Goal: Task Accomplishment & Management: Use online tool/utility

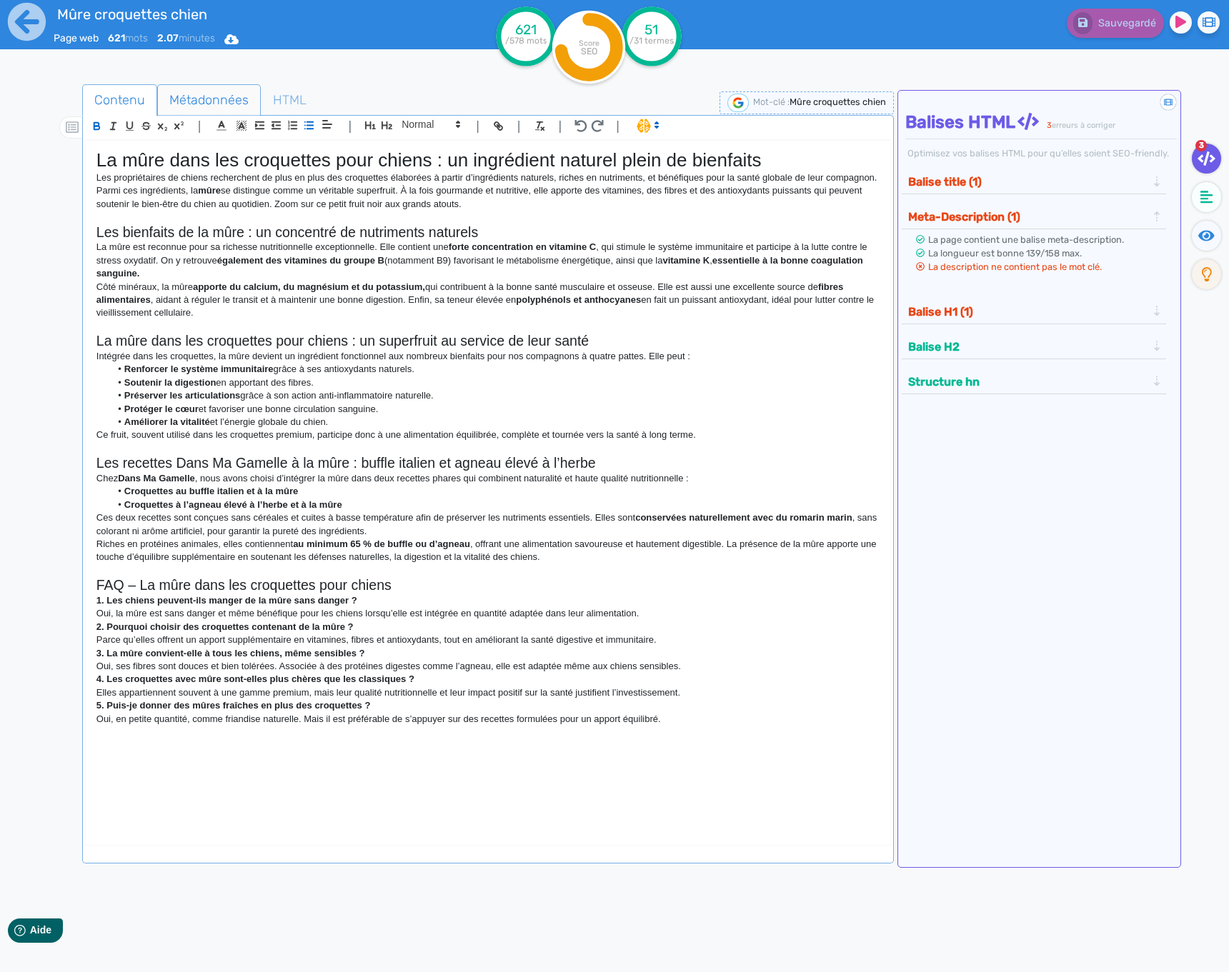
click at [186, 100] on span "Métadonnées" at bounding box center [209, 100] width 102 height 39
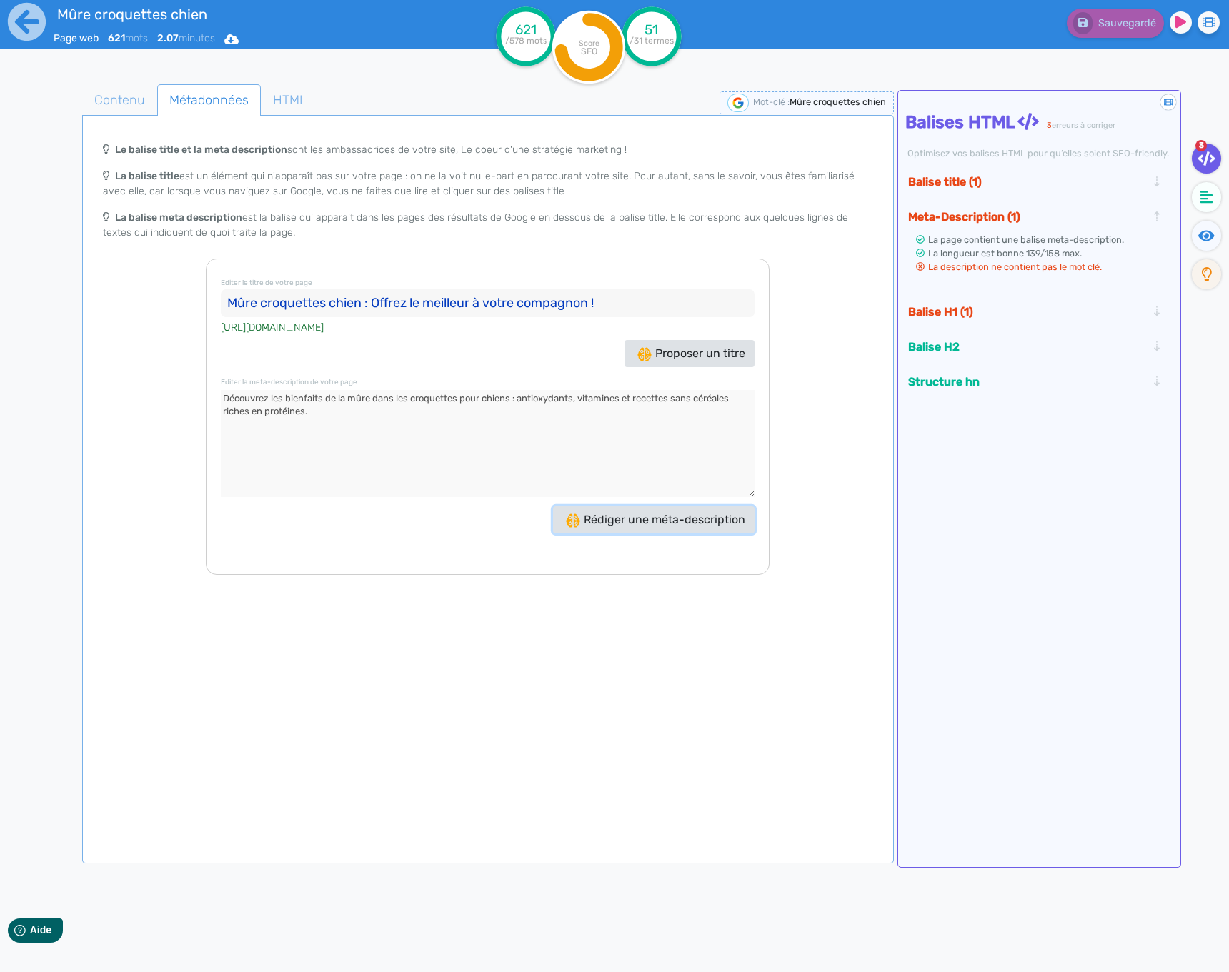
click at [606, 516] on span "Rédiger une méta-description" at bounding box center [655, 520] width 179 height 14
click at [389, 400] on textarea at bounding box center [488, 443] width 534 height 107
click at [382, 449] on textarea at bounding box center [488, 443] width 534 height 107
type textarea "Découvrez nos croquettes pour chien à la mûre, un superfruit riche en nutriment…"
click at [454, 307] on input "Mûre croquettes chien : Offrez le meilleur à votre compagnon !" at bounding box center [488, 303] width 534 height 29
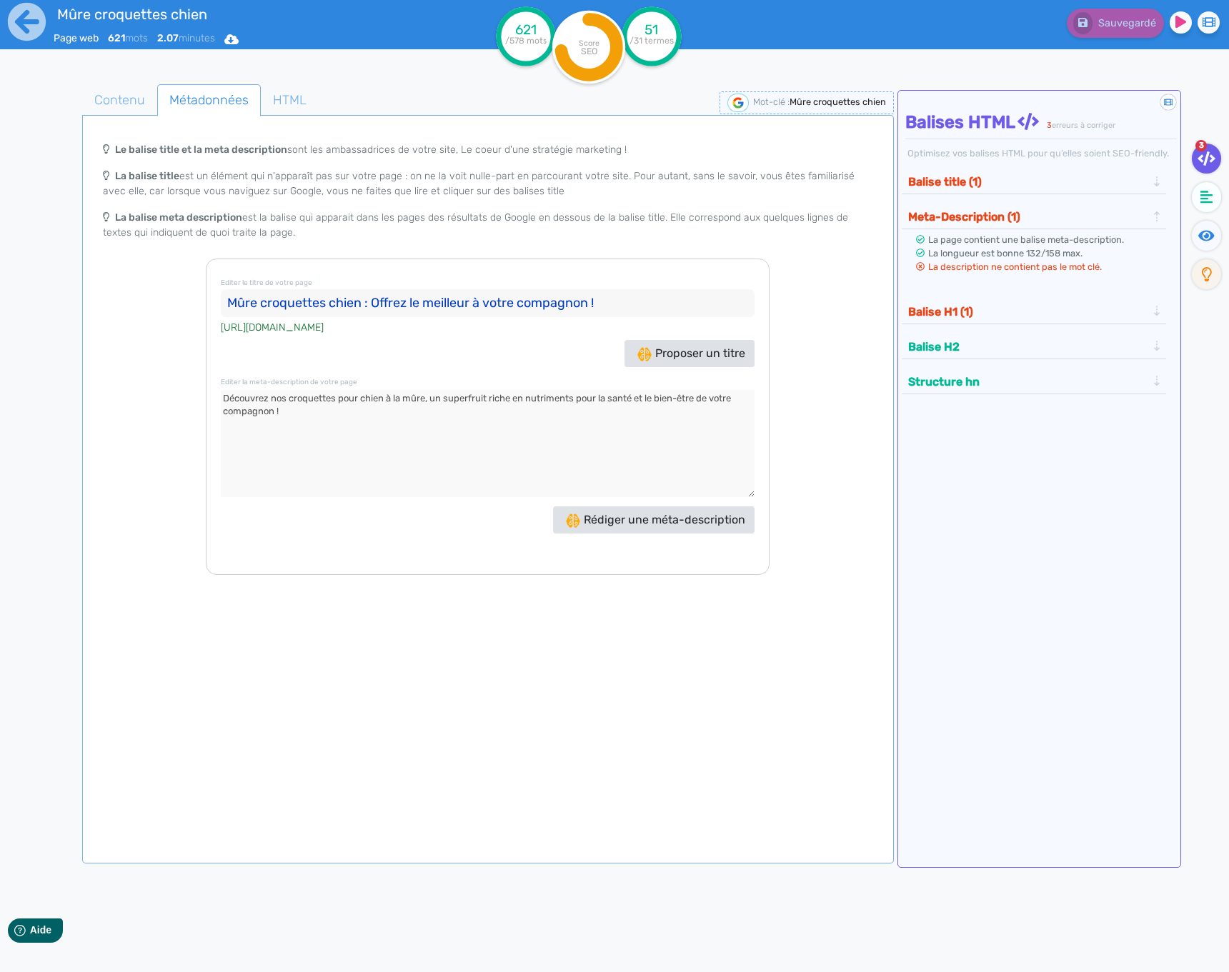
click at [1026, 176] on button "Balise title (1)" at bounding box center [1027, 182] width 247 height 24
drag, startPoint x: 415, startPoint y: 302, endPoint x: 370, endPoint y: 302, distance: 45.0
click at [370, 302] on input "Mûre croquettes chien : Offrez le meilleur à votre compagnon !" at bounding box center [488, 303] width 534 height 29
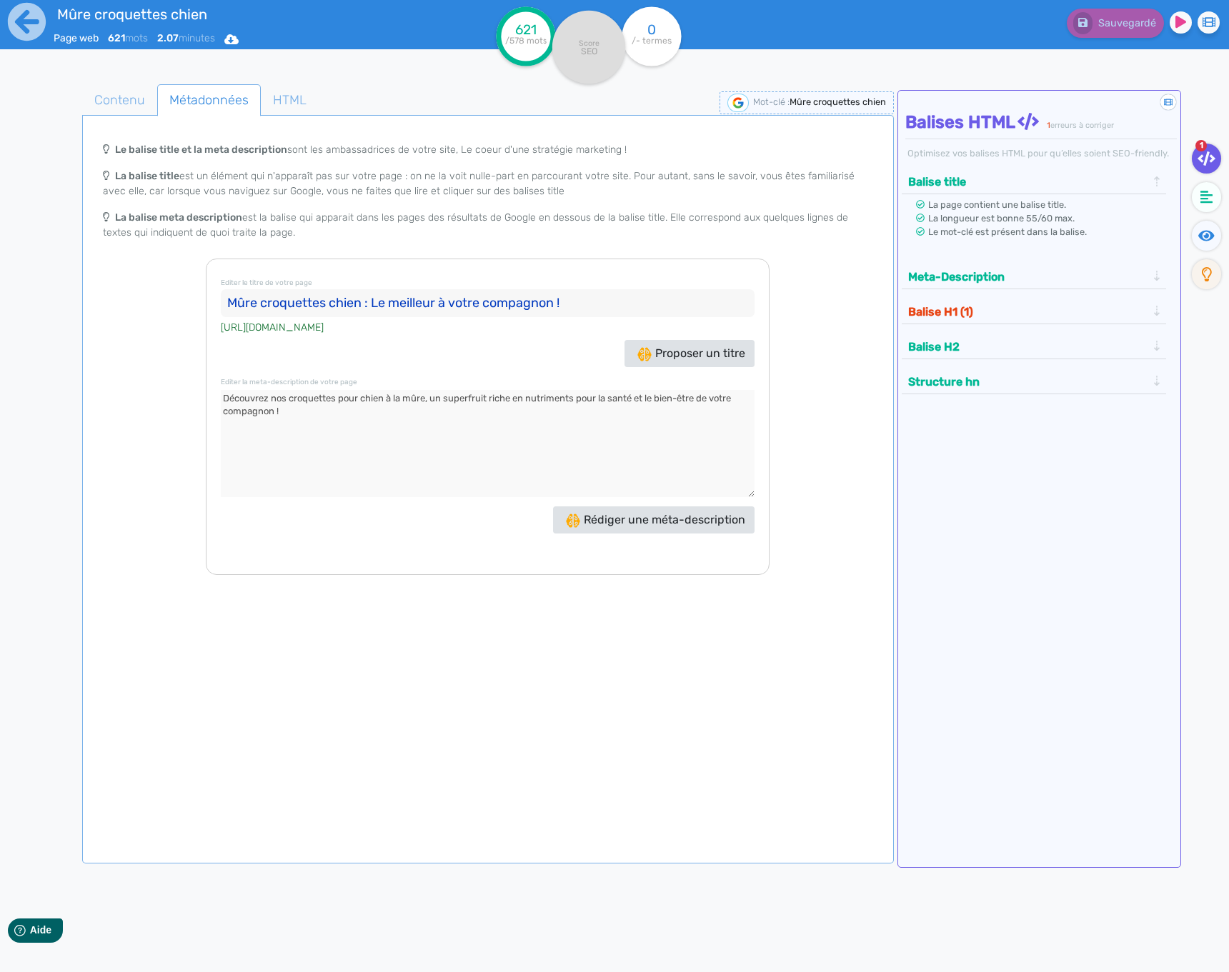
type input "Mûre croquettes chien : Le meilleur à votre compagnon !"
click at [639, 250] on div "Le balise title et la meta description sont les ambassadrices de votre site, Le…" at bounding box center [488, 197] width 806 height 124
click at [623, 314] on input "Mûre croquettes chien : Le meilleur à votre compagnon !" at bounding box center [488, 303] width 534 height 29
click at [622, 314] on input "Mûre croquettes chien : Le meilleur à votre compagnon !" at bounding box center [488, 303] width 534 height 29
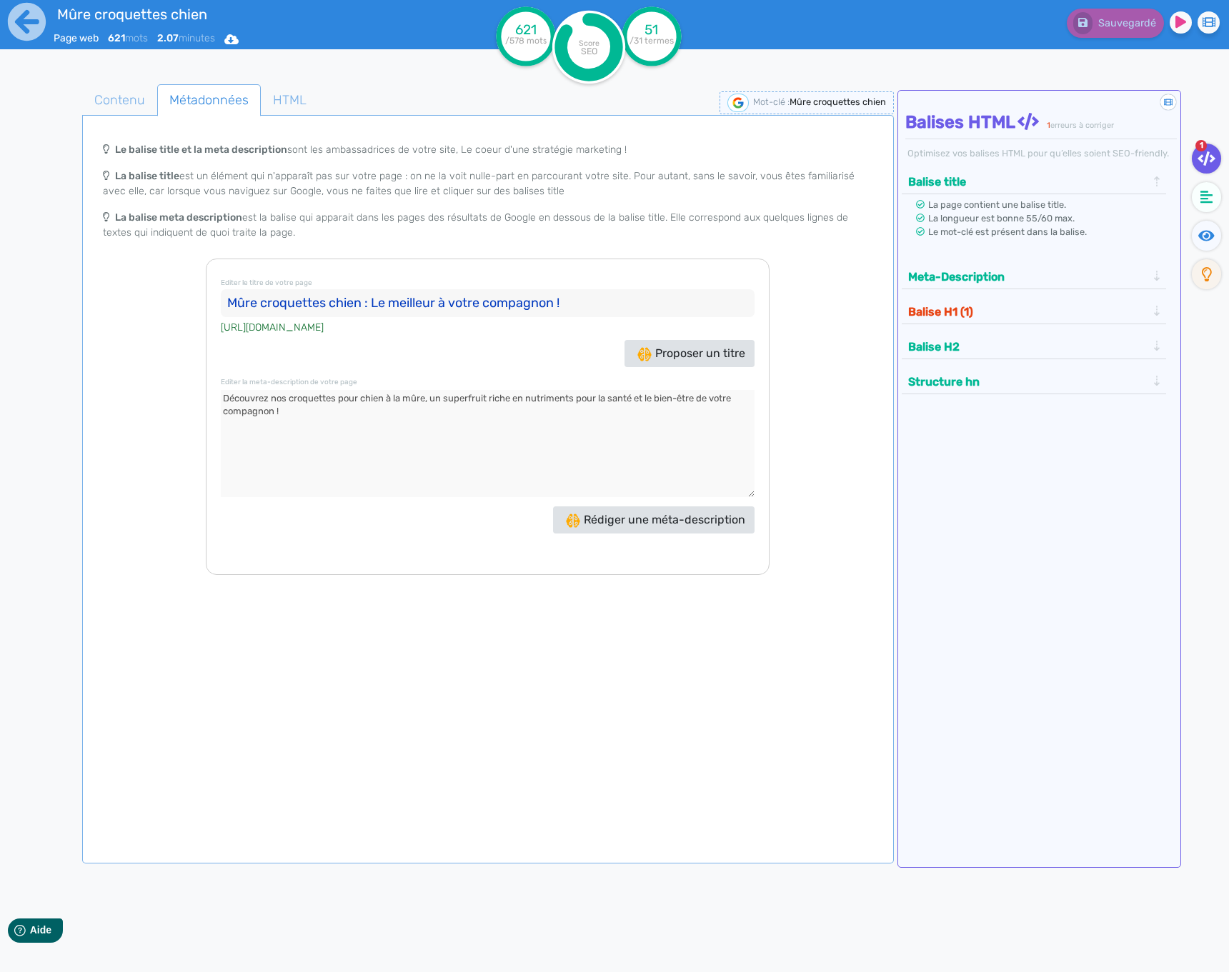
drag, startPoint x: 291, startPoint y: 416, endPoint x: 126, endPoint y: 374, distance: 170.3
click at [126, 374] on div "Le balise title et la meta description sont les ambassadrices de votre site, Le…" at bounding box center [488, 355] width 806 height 440
click at [163, 284] on div "Le balise title et la meta description sont les ambassadrices de votre site, Le…" at bounding box center [488, 355] width 806 height 440
click at [25, 21] on icon at bounding box center [26, 21] width 39 height 39
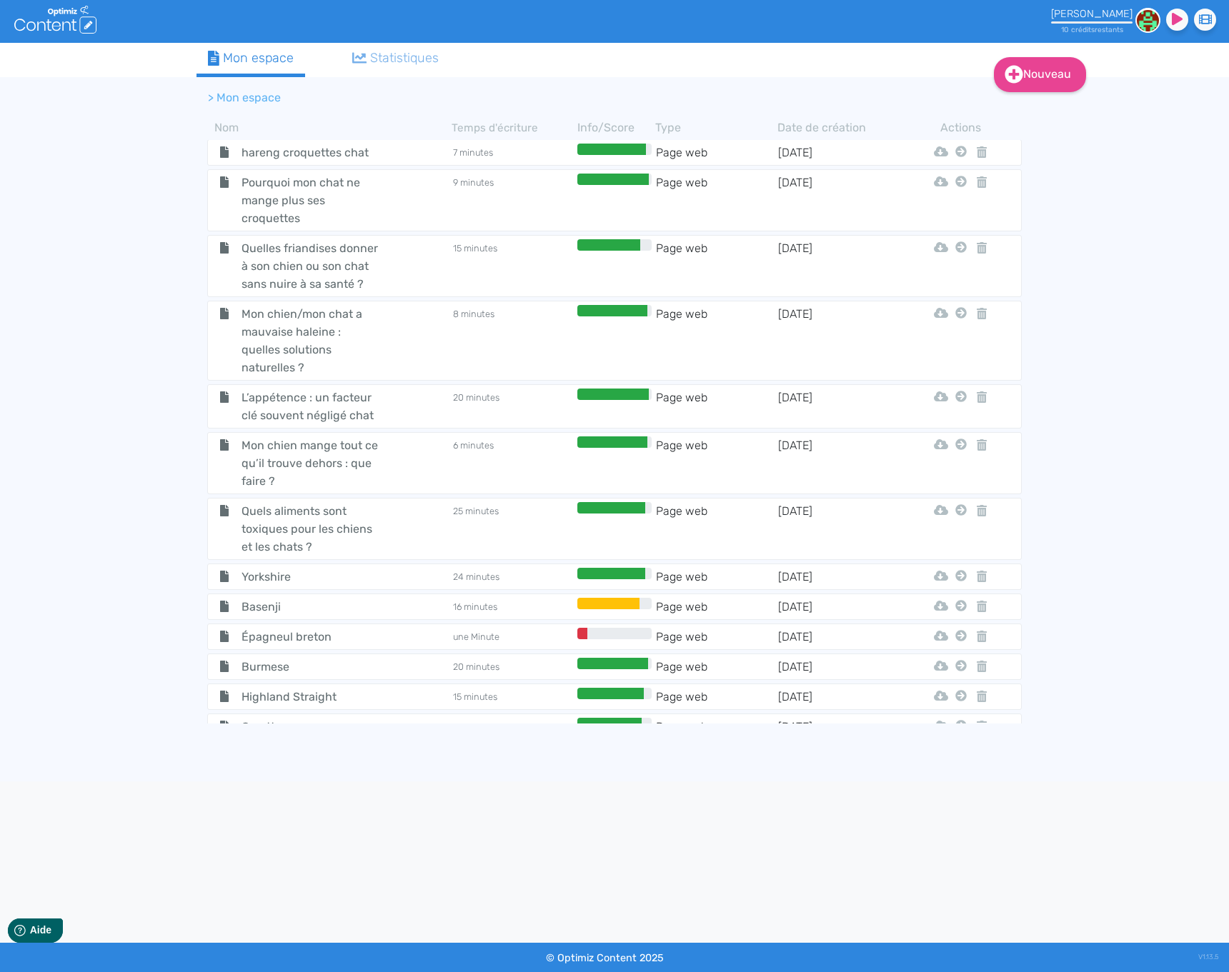
scroll to position [4863, 0]
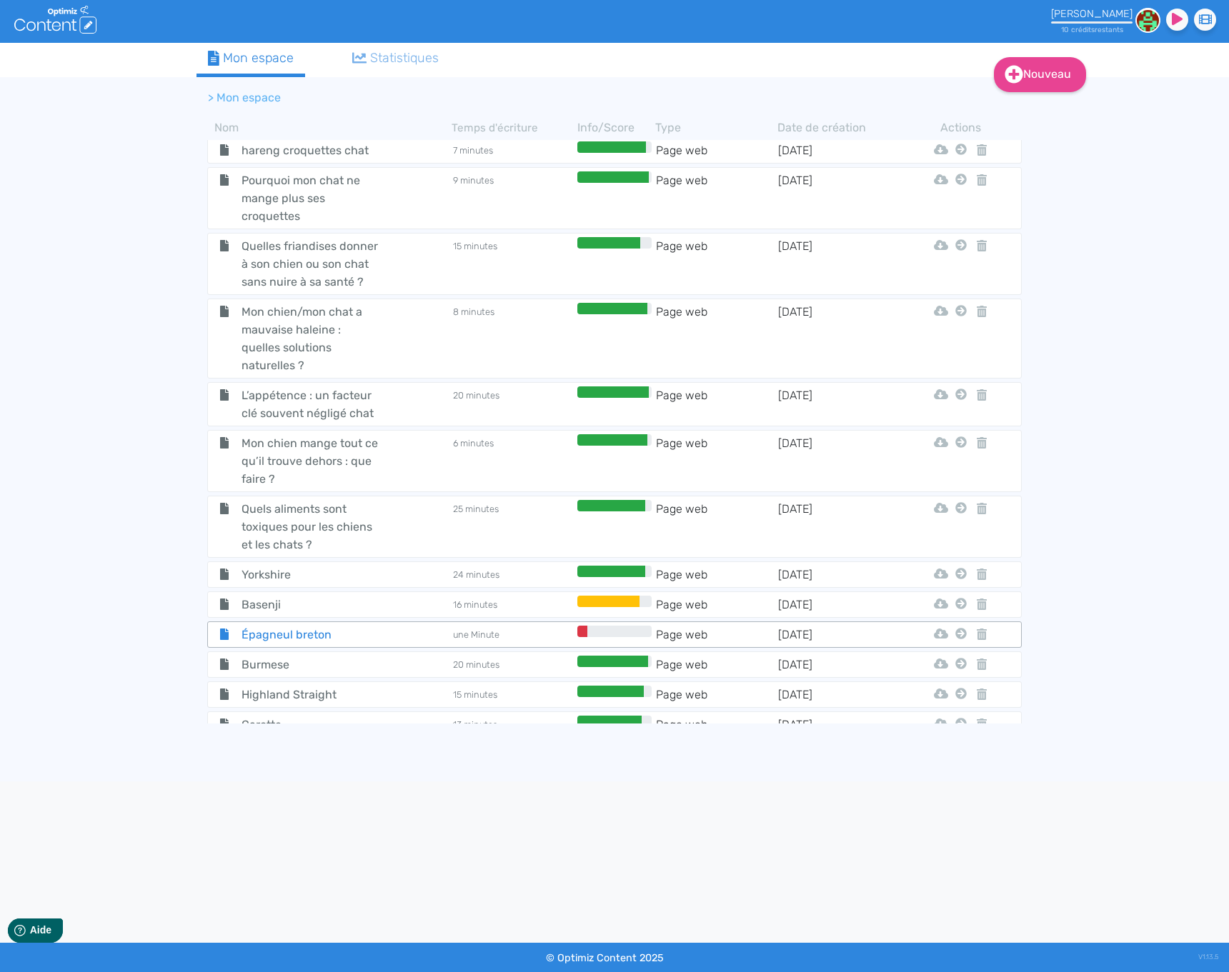
click at [336, 626] on span "Épagneul breton" at bounding box center [311, 635] width 161 height 18
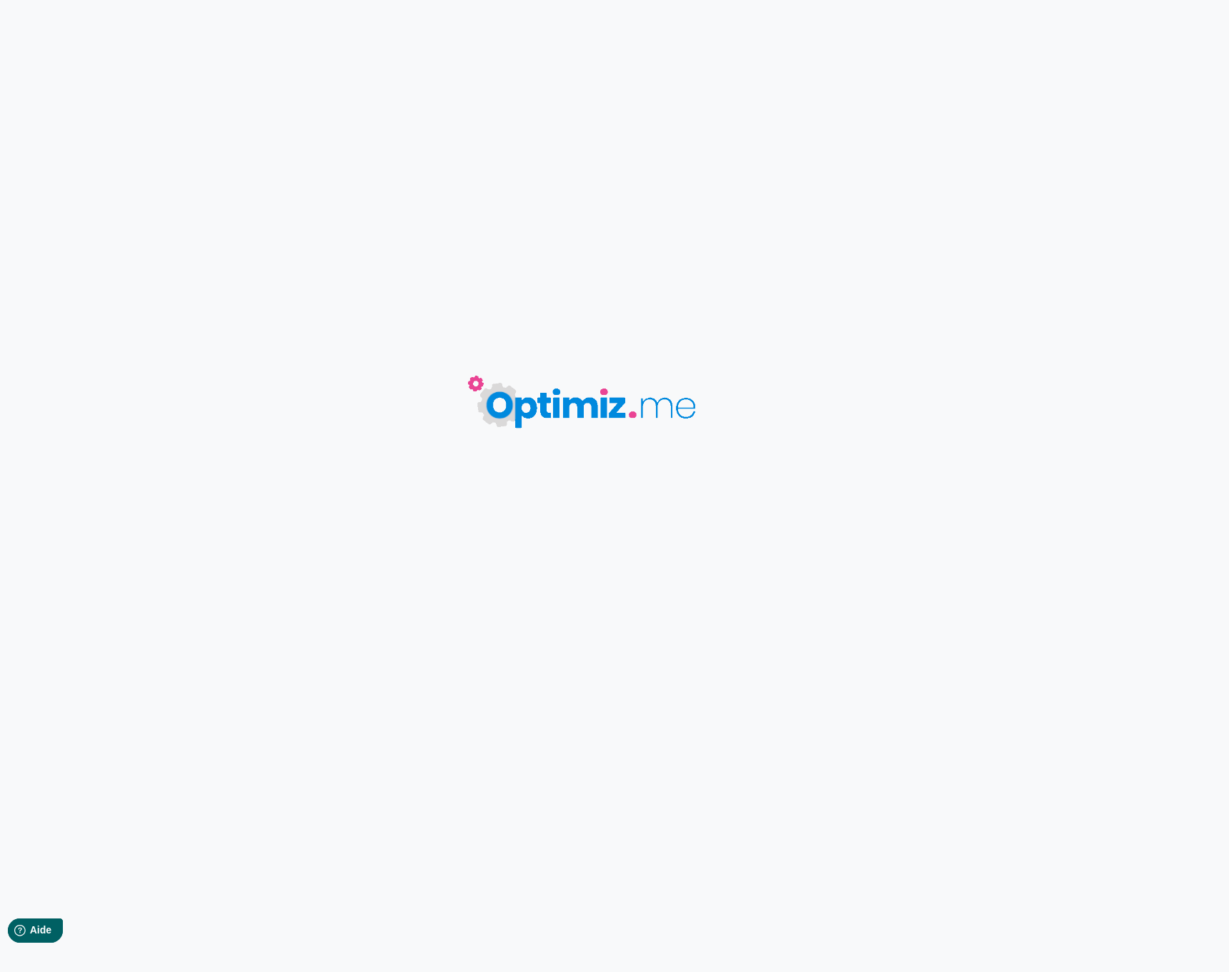
type input "Épagneul breton"
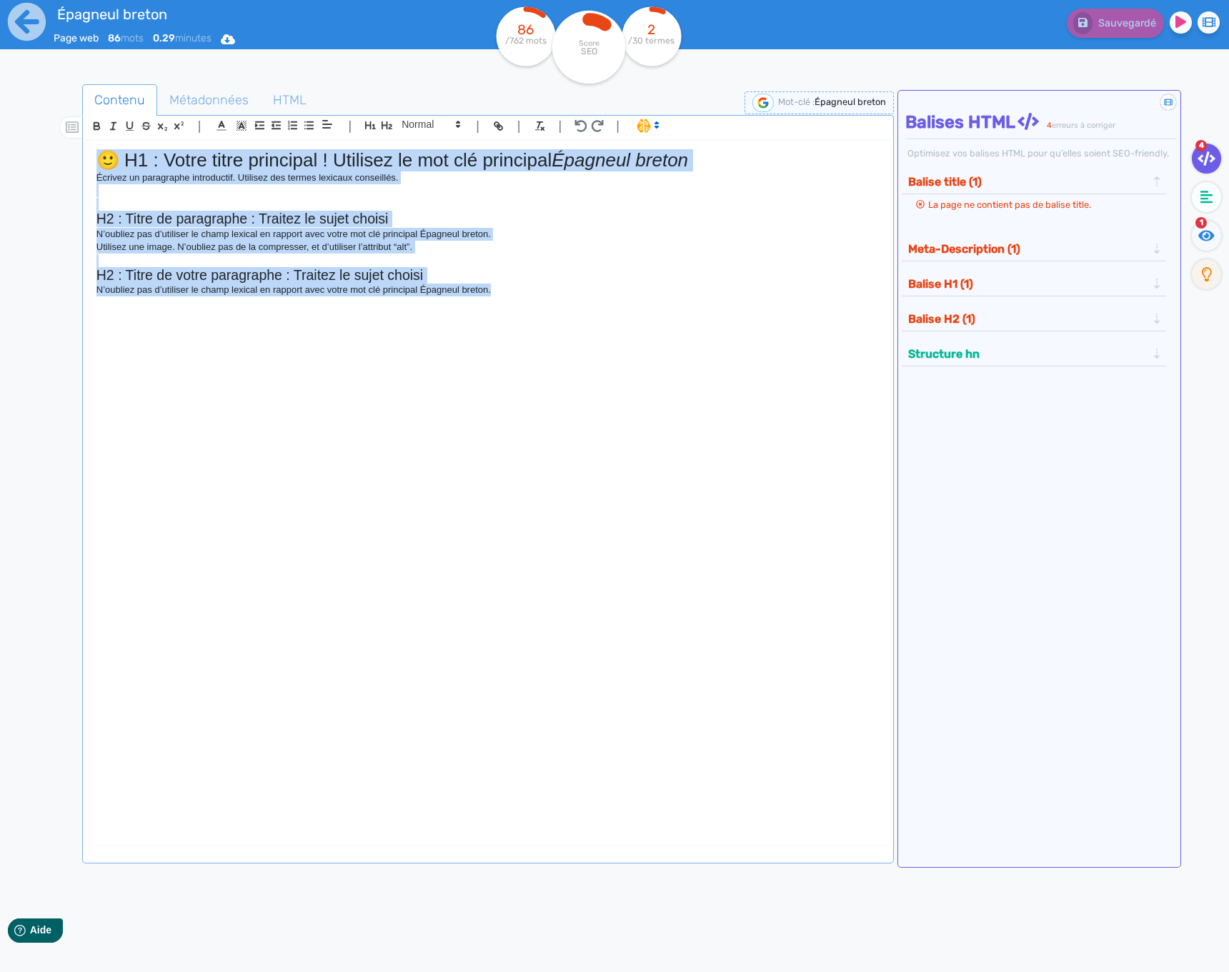
drag, startPoint x: 289, startPoint y: 300, endPoint x: 11, endPoint y: 139, distance: 321.6
click at [11, 139] on div "Épagneul breton Page web 86 mots 0.29 minutes Html Pdf Word 86 /762 mots Score …" at bounding box center [614, 531] width 1229 height 1062
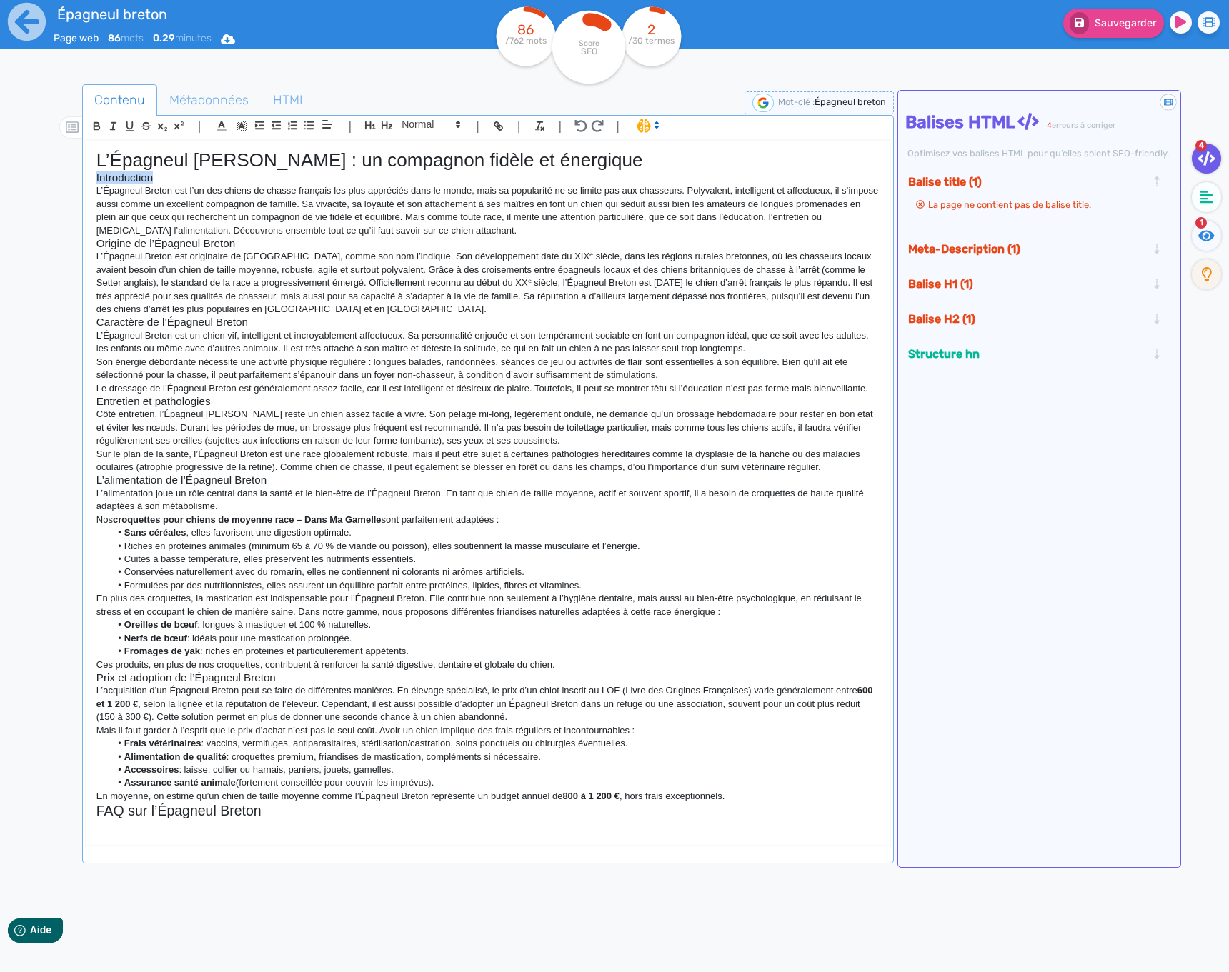
drag, startPoint x: 154, startPoint y: 174, endPoint x: 79, endPoint y: 178, distance: 74.4
click at [79, 178] on div "Contenu Métadonnées HTML | | H3 H4 H5 H6 Normal | | | | L’Épagneul Breton : un …" at bounding box center [634, 572] width 1187 height 982
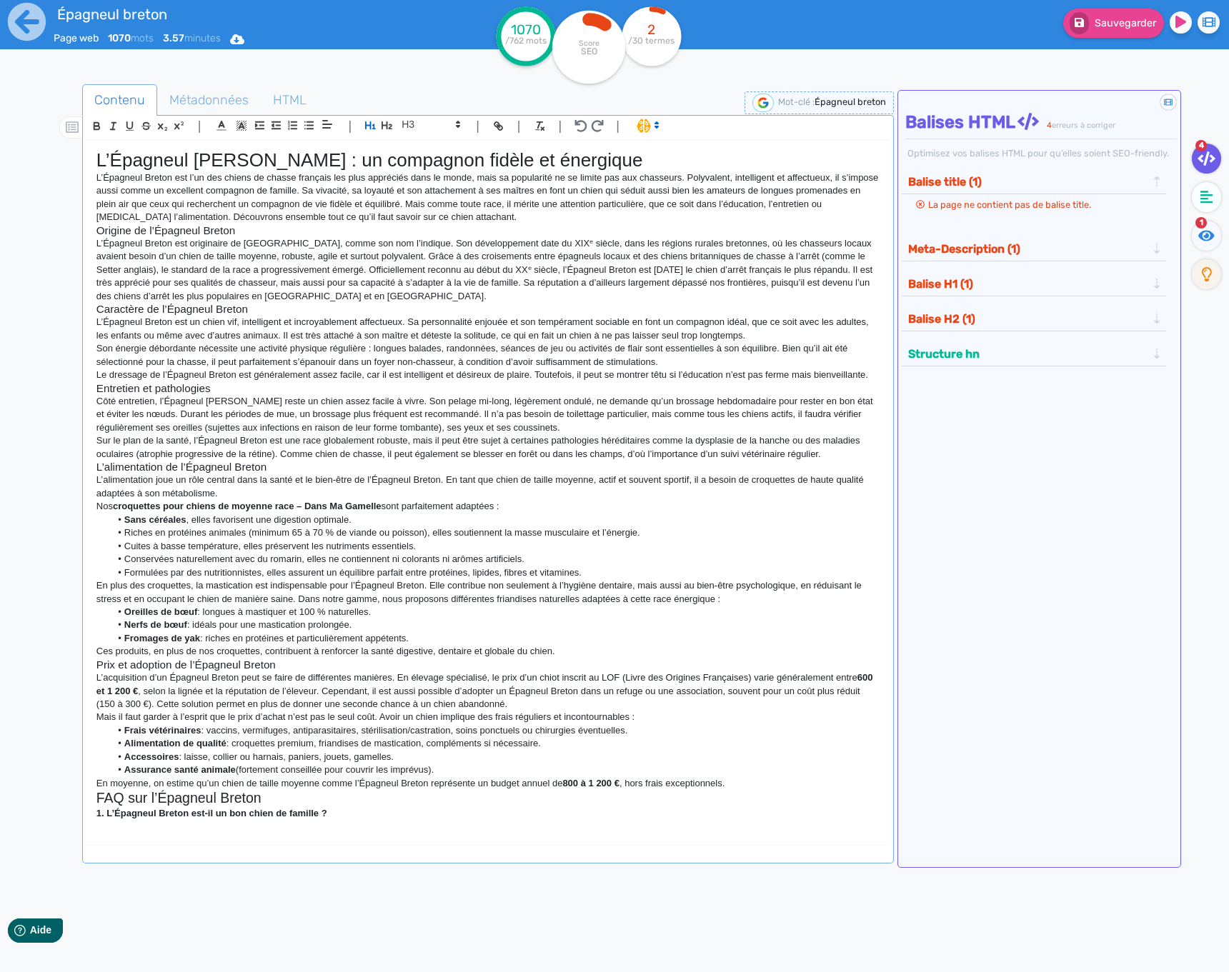
click at [551, 214] on p "L’Épagneul Breton est l’un des chiens de chasse français les plus appréciés dan…" at bounding box center [487, 197] width 783 height 53
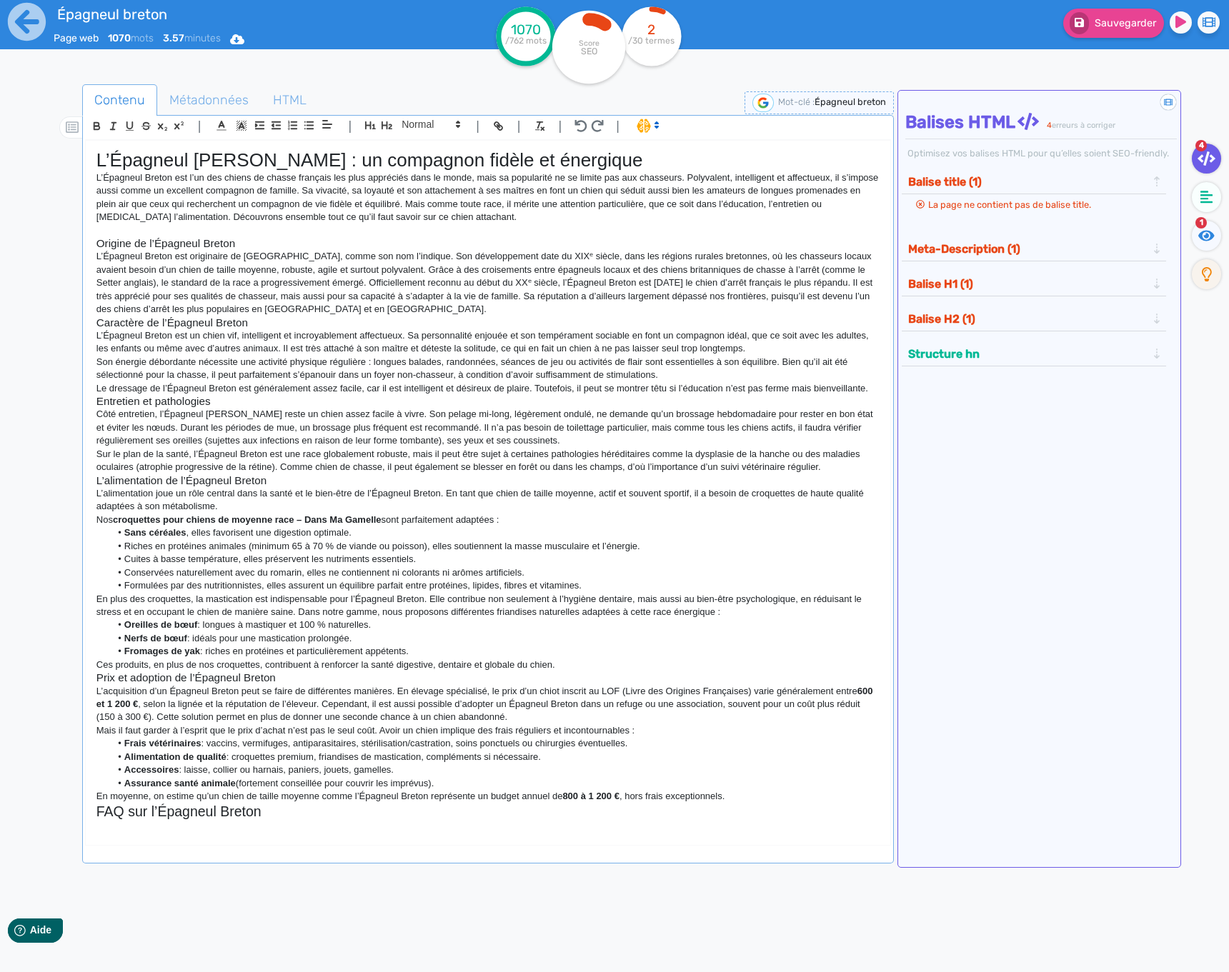
click at [188, 234] on p at bounding box center [487, 230] width 783 height 13
click at [184, 249] on h3 "Origine de l’Épagneul Breton" at bounding box center [487, 243] width 783 height 13
click at [184, 248] on h3 "Origine de l’Épagneul Breton" at bounding box center [487, 243] width 783 height 13
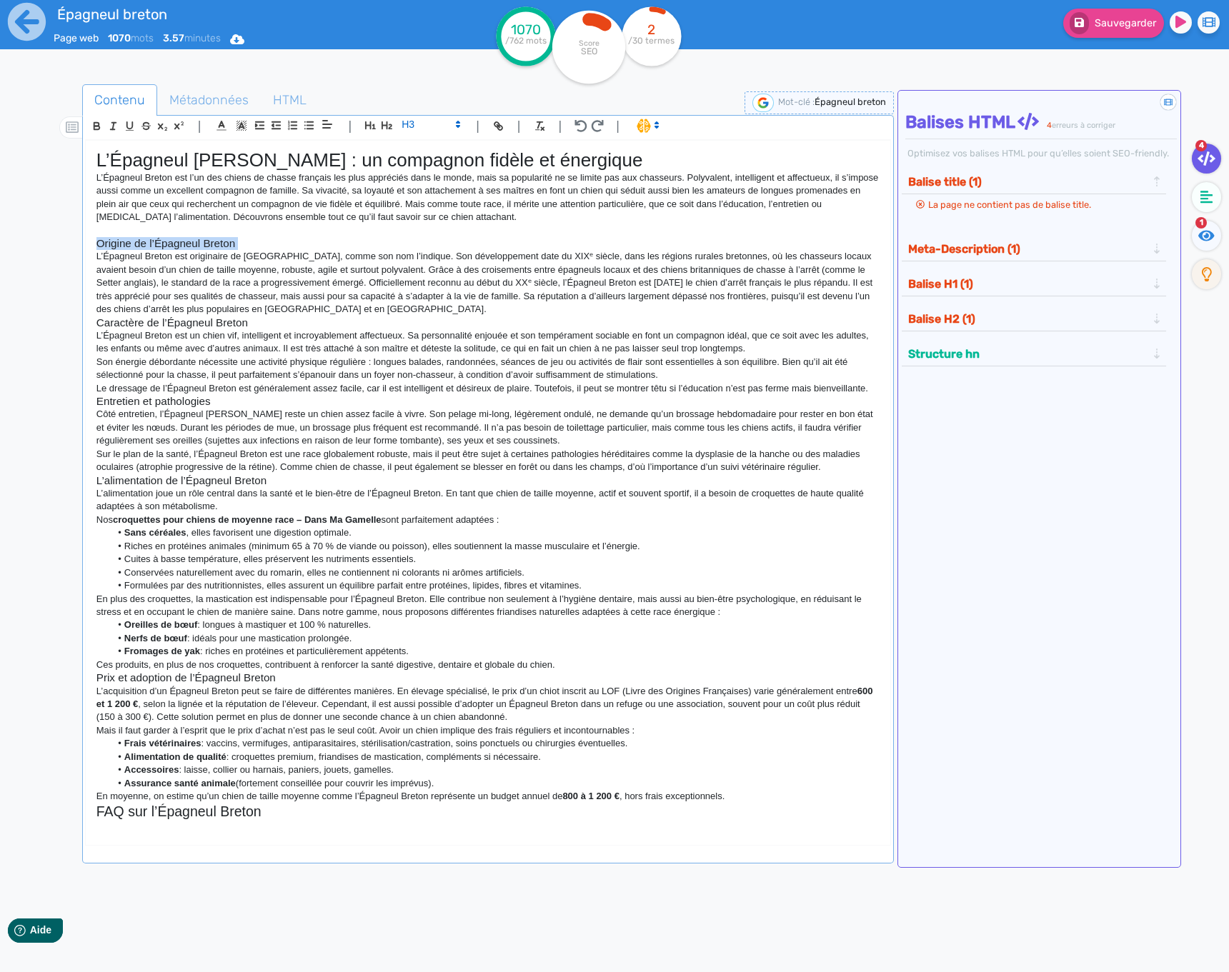
click at [184, 248] on h3 "Origine de l’Épagneul Breton" at bounding box center [487, 243] width 783 height 13
click at [384, 122] on icon "button" at bounding box center [387, 125] width 12 height 12
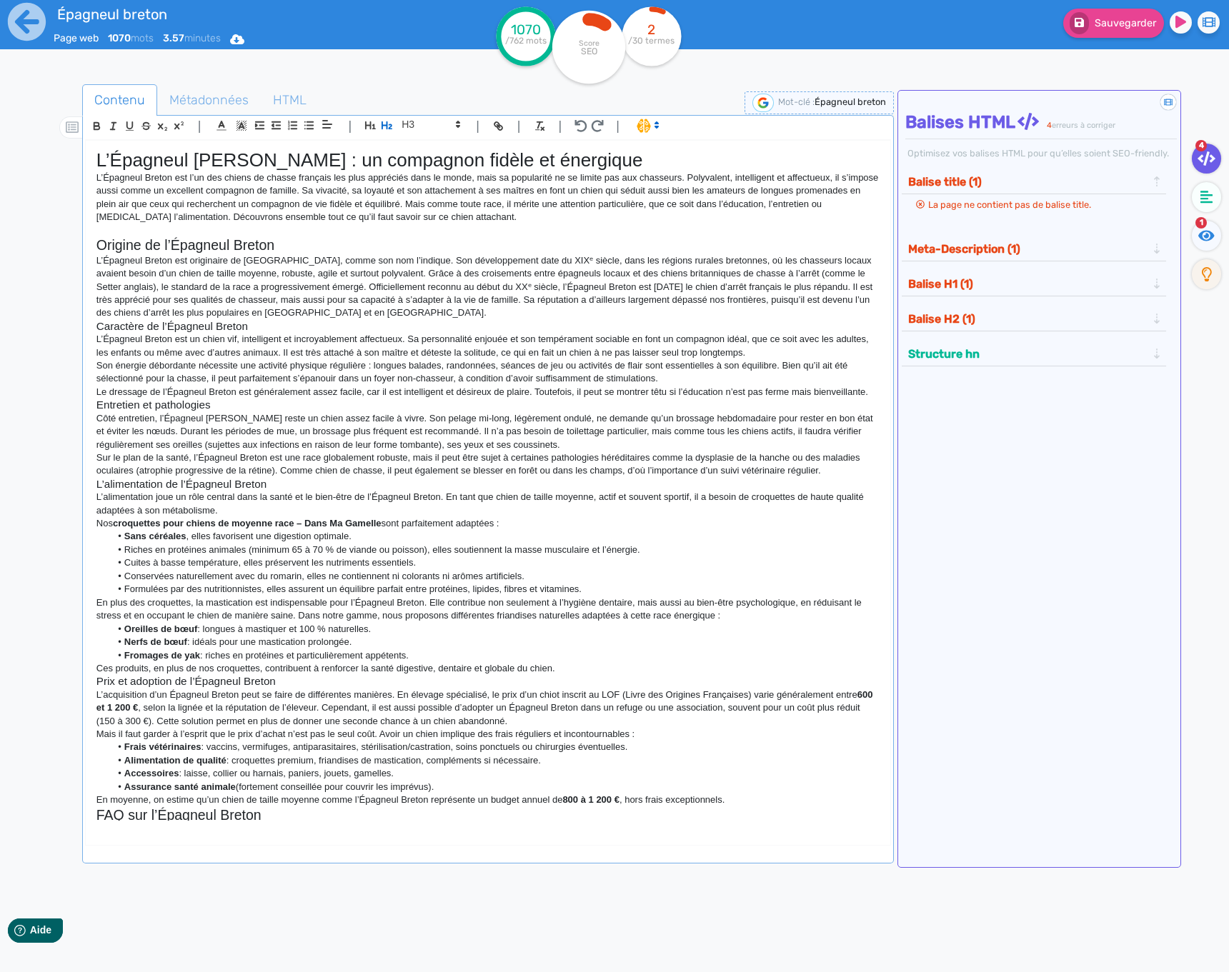
click at [346, 264] on p "L’Épagneul Breton est originaire de [GEOGRAPHIC_DATA], comme son nom l’indique.…" at bounding box center [487, 287] width 783 height 66
click at [433, 314] on p "L’Épagneul Breton est originaire de [GEOGRAPHIC_DATA], comme son nom l’indique.…" at bounding box center [487, 287] width 783 height 66
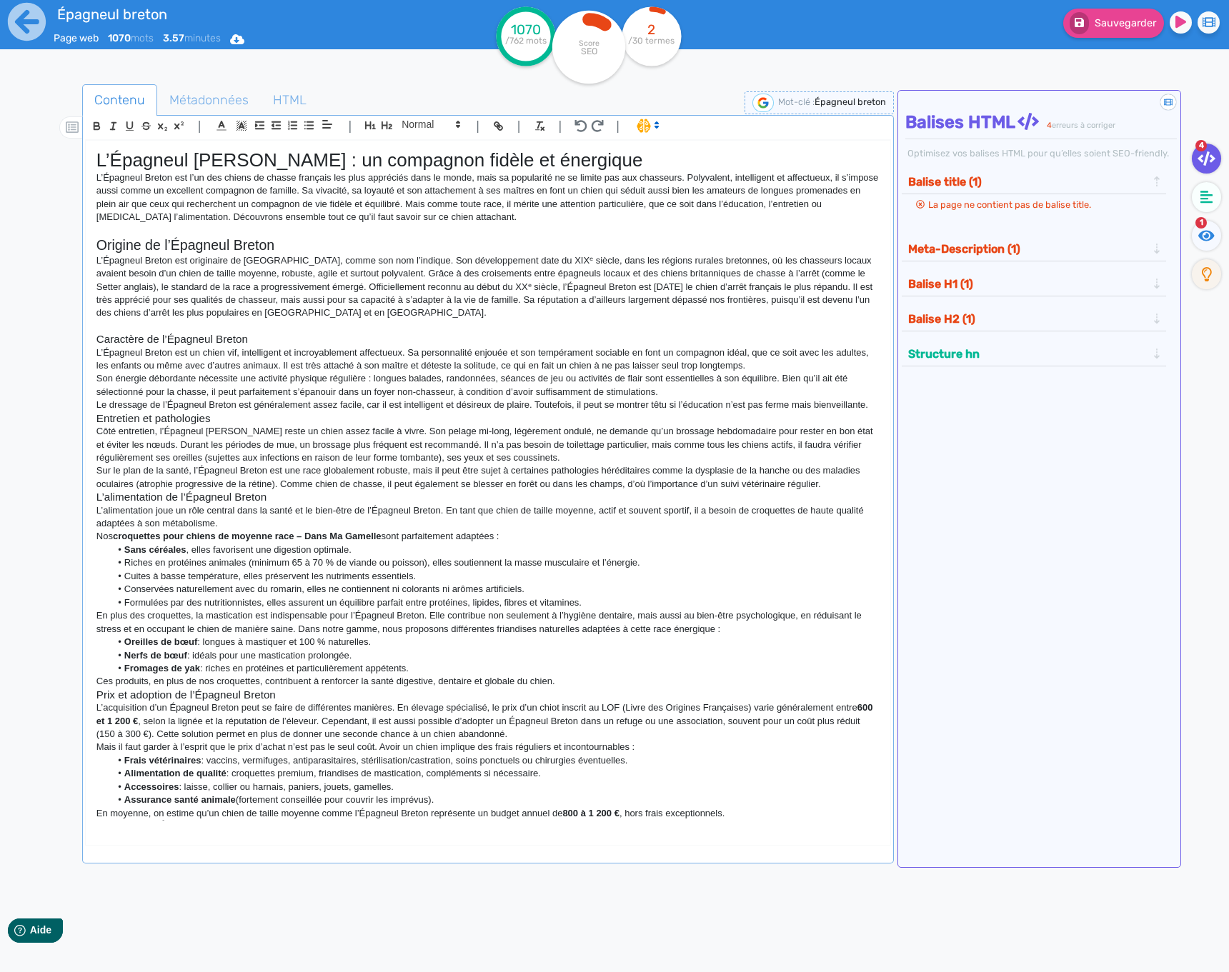
click at [209, 339] on h3 "Caractère de l’Épagneul Breton" at bounding box center [487, 339] width 783 height 13
click at [212, 338] on h3 "Caractère de l’Épagneul Breton" at bounding box center [487, 339] width 783 height 13
click at [214, 338] on h3 "Caractère de l’Épagneul Breton" at bounding box center [487, 339] width 783 height 13
click at [144, 341] on h3 "Caractère de l’Épagneul Breton" at bounding box center [487, 339] width 783 height 13
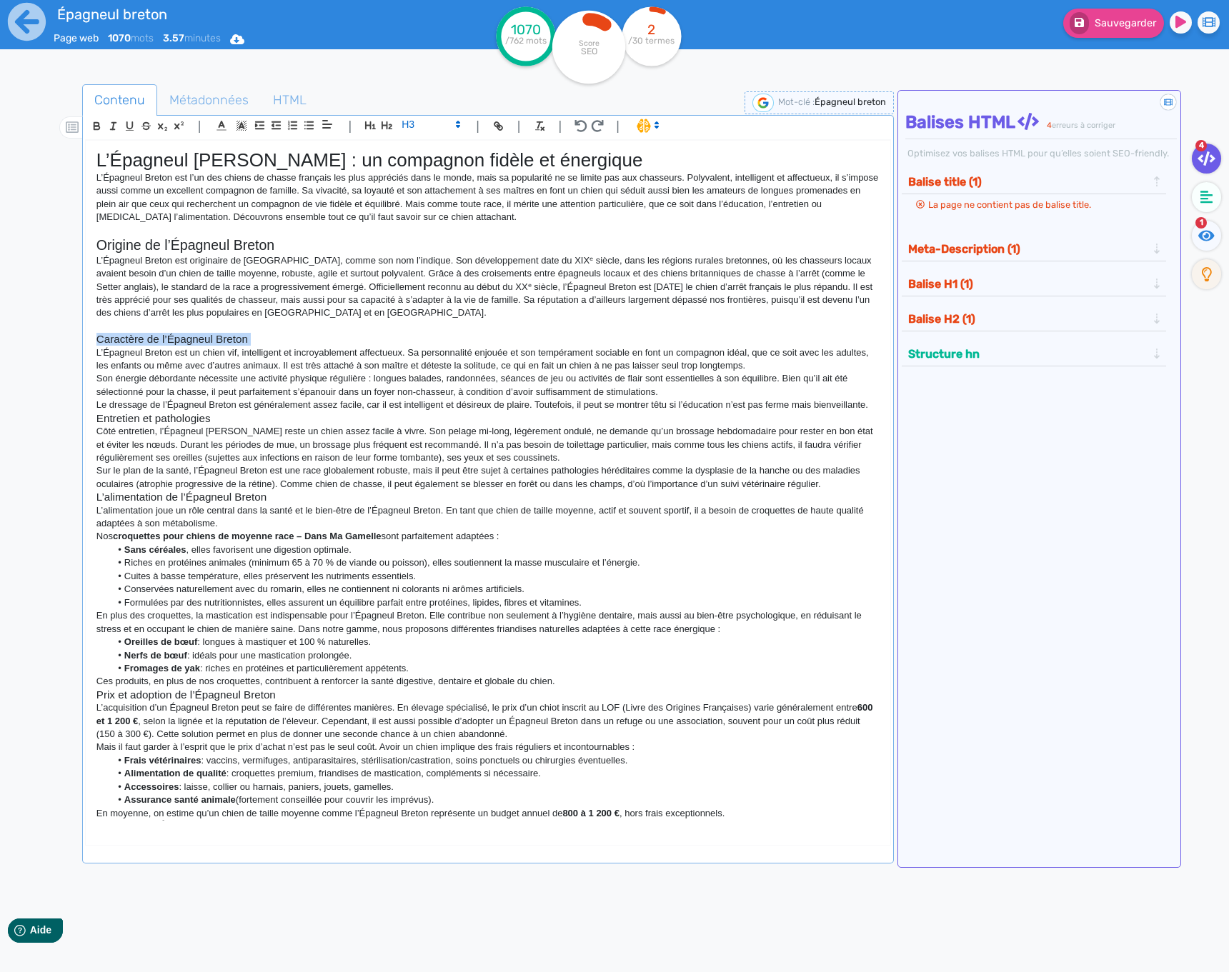
click at [144, 341] on h3 "Caractère de l’Épagneul Breton" at bounding box center [487, 339] width 783 height 13
click at [386, 122] on icon "button" at bounding box center [386, 125] width 11 height 8
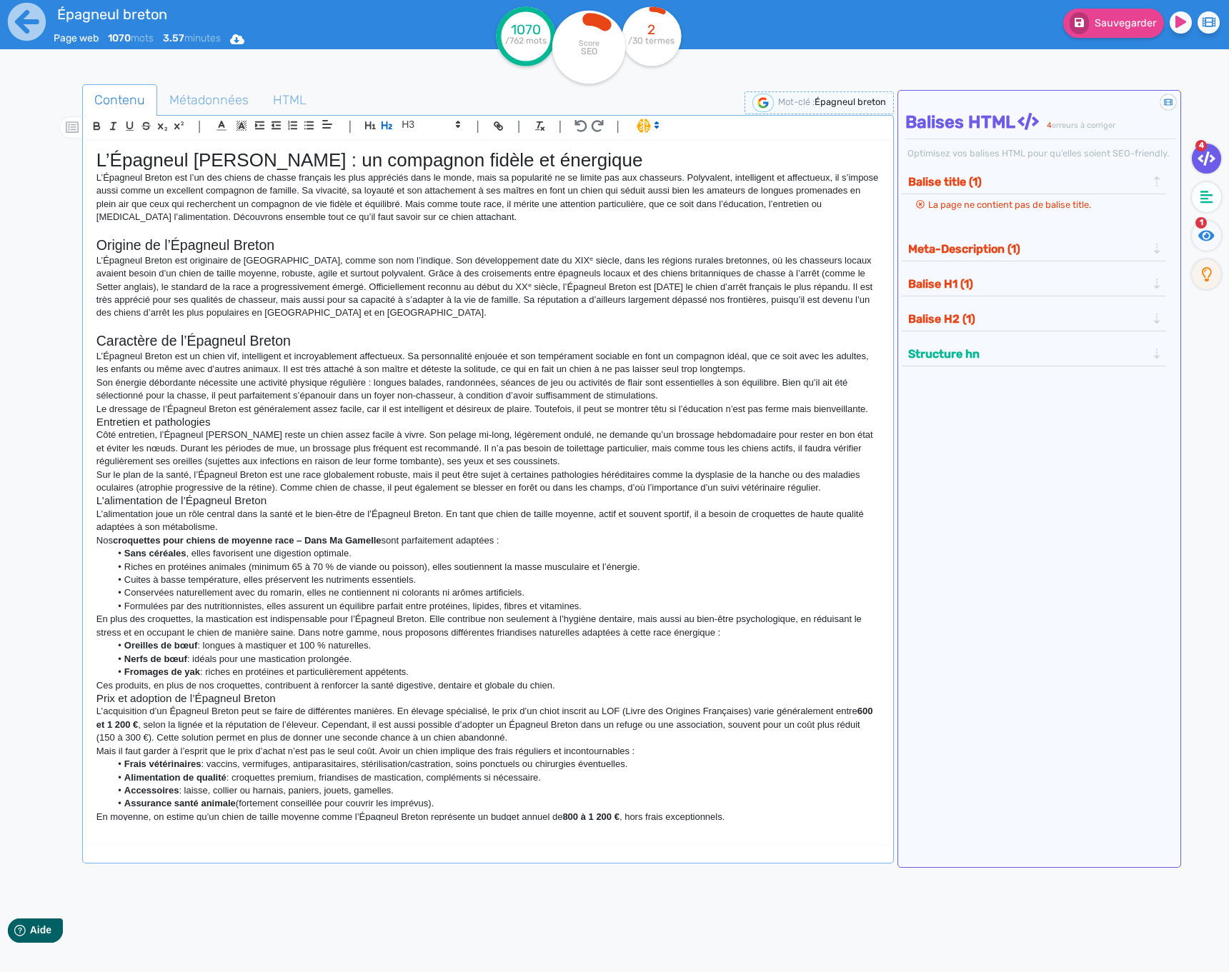
click at [314, 388] on p "Son énergie débordante nécessite une activité physique régulière : longues bala…" at bounding box center [487, 389] width 783 height 26
click at [216, 416] on p "Le dressage de l’Épagneul Breton est généralement assez facile, car il est inte…" at bounding box center [487, 409] width 783 height 13
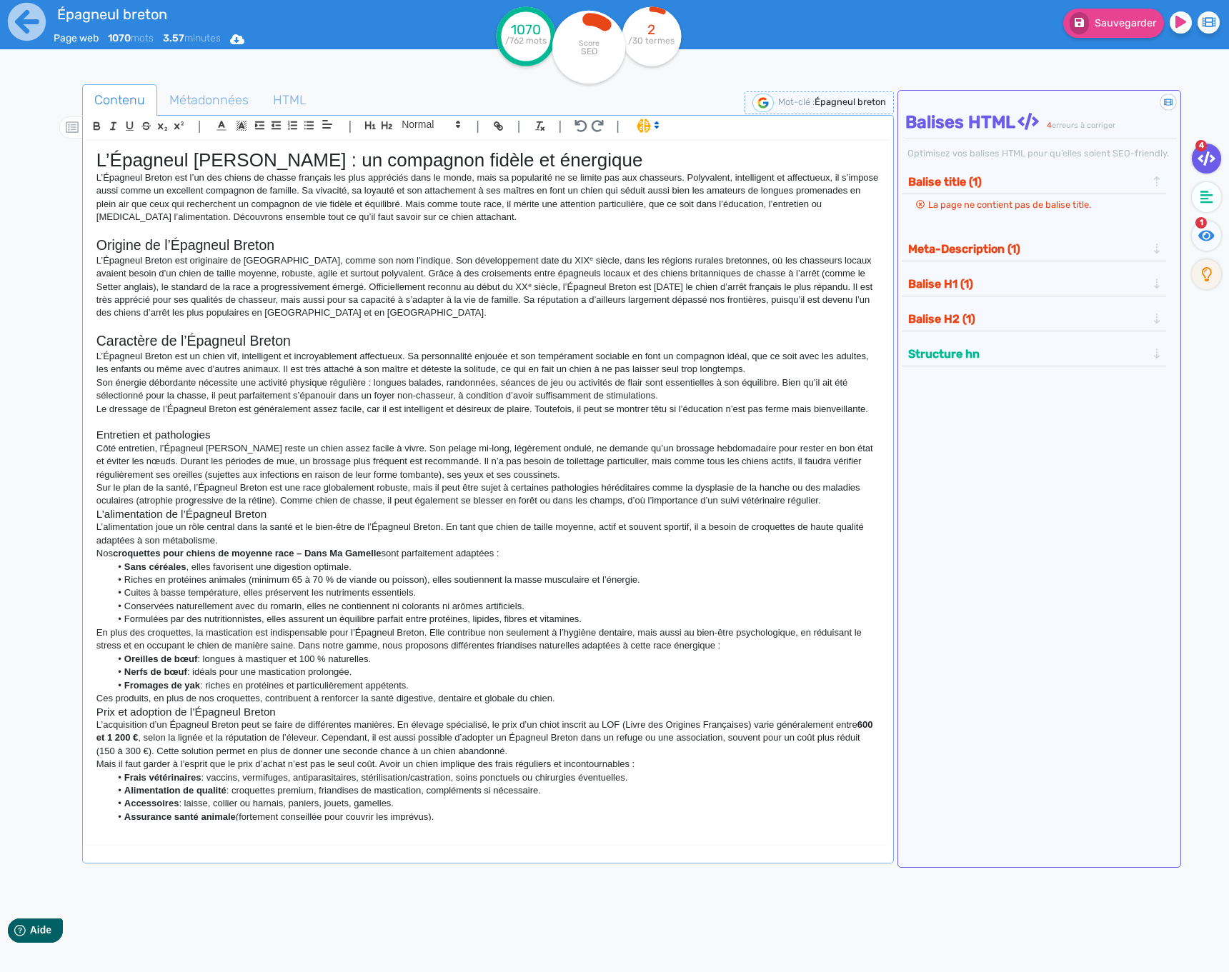
click at [184, 441] on h3 "Entretien et pathologies" at bounding box center [487, 435] width 783 height 13
click at [387, 126] on icon "button" at bounding box center [386, 125] width 11 height 8
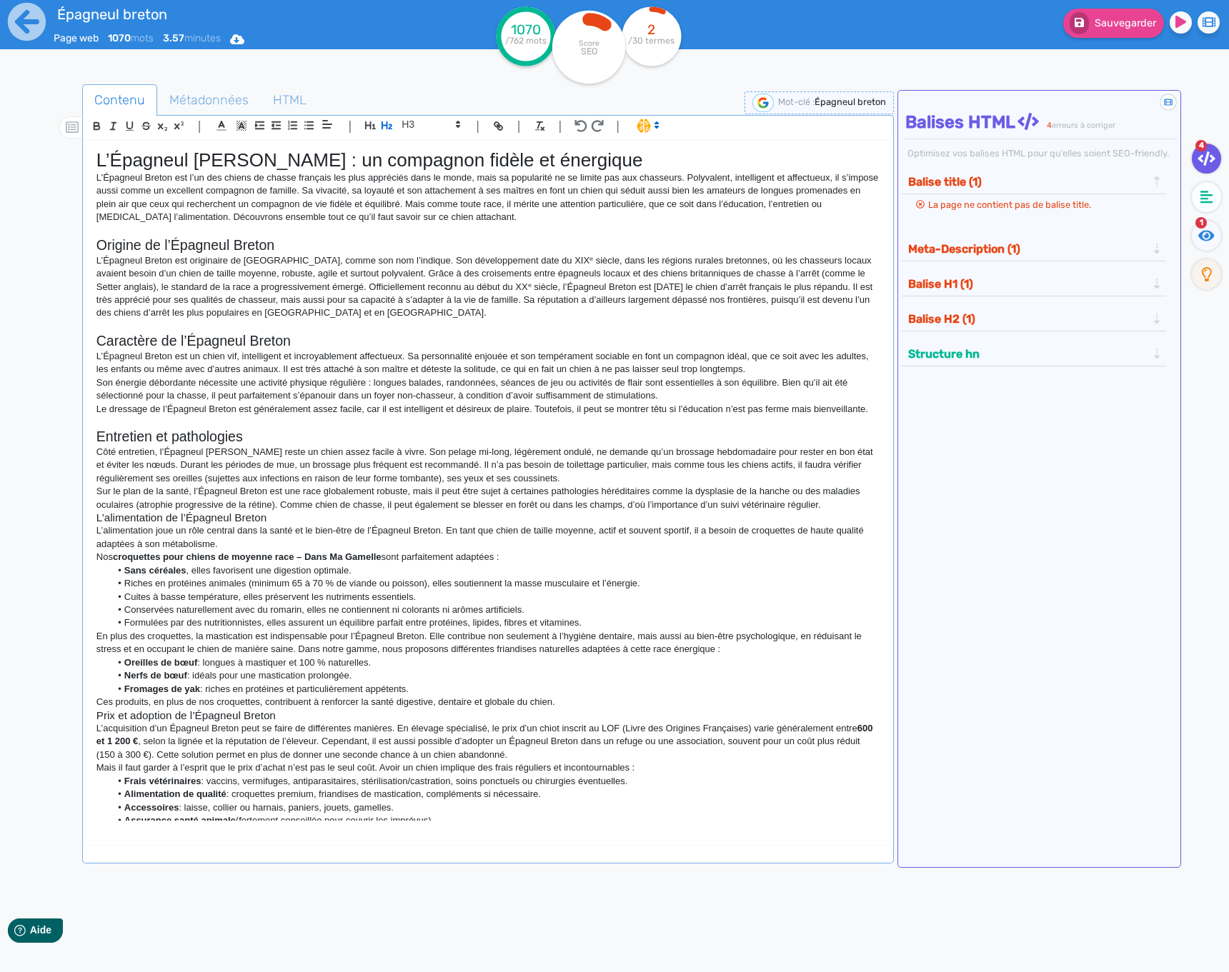
click at [289, 476] on p "Côté entretien, l’Épagneul [PERSON_NAME] reste un chien assez facile à vivre. S…" at bounding box center [487, 465] width 783 height 39
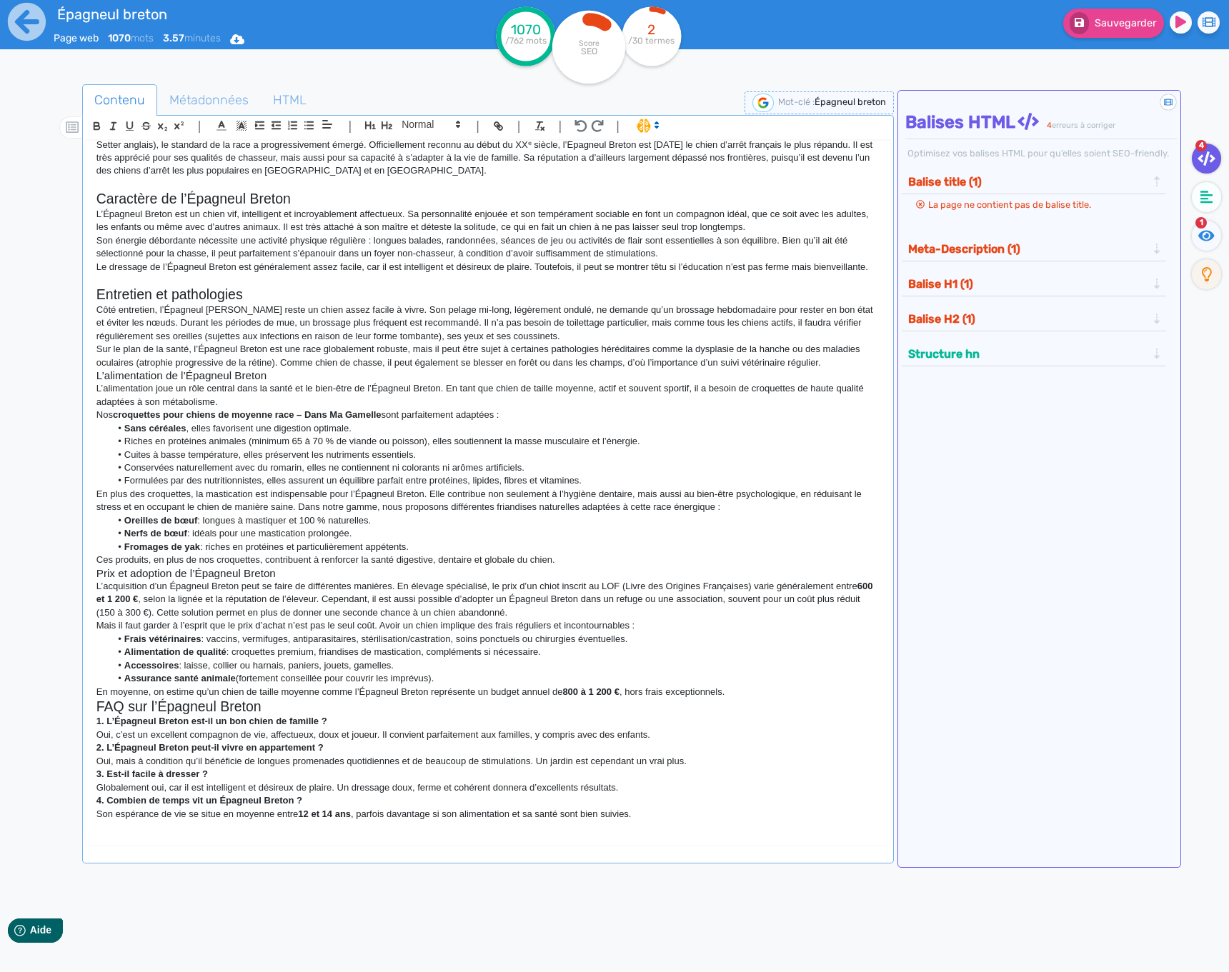
scroll to position [143, 0]
click at [832, 369] on p "Sur le plan de la santé, l’Épagneul Breton est une race globalement robuste, ma…" at bounding box center [487, 355] width 783 height 26
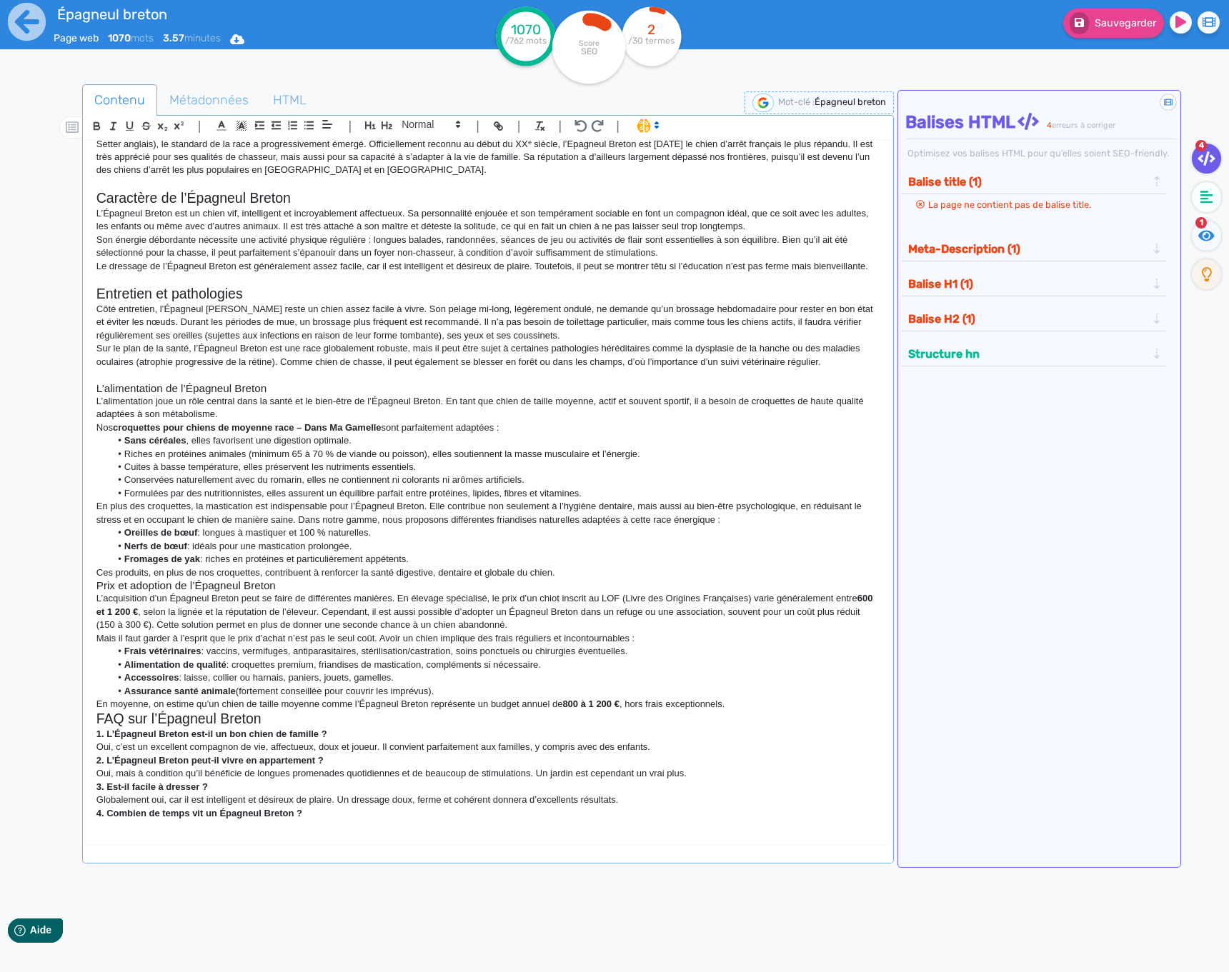
click at [214, 395] on h3 "L’alimentation de l’Épagneul Breton" at bounding box center [487, 388] width 783 height 13
click at [388, 123] on icon "button" at bounding box center [387, 125] width 12 height 12
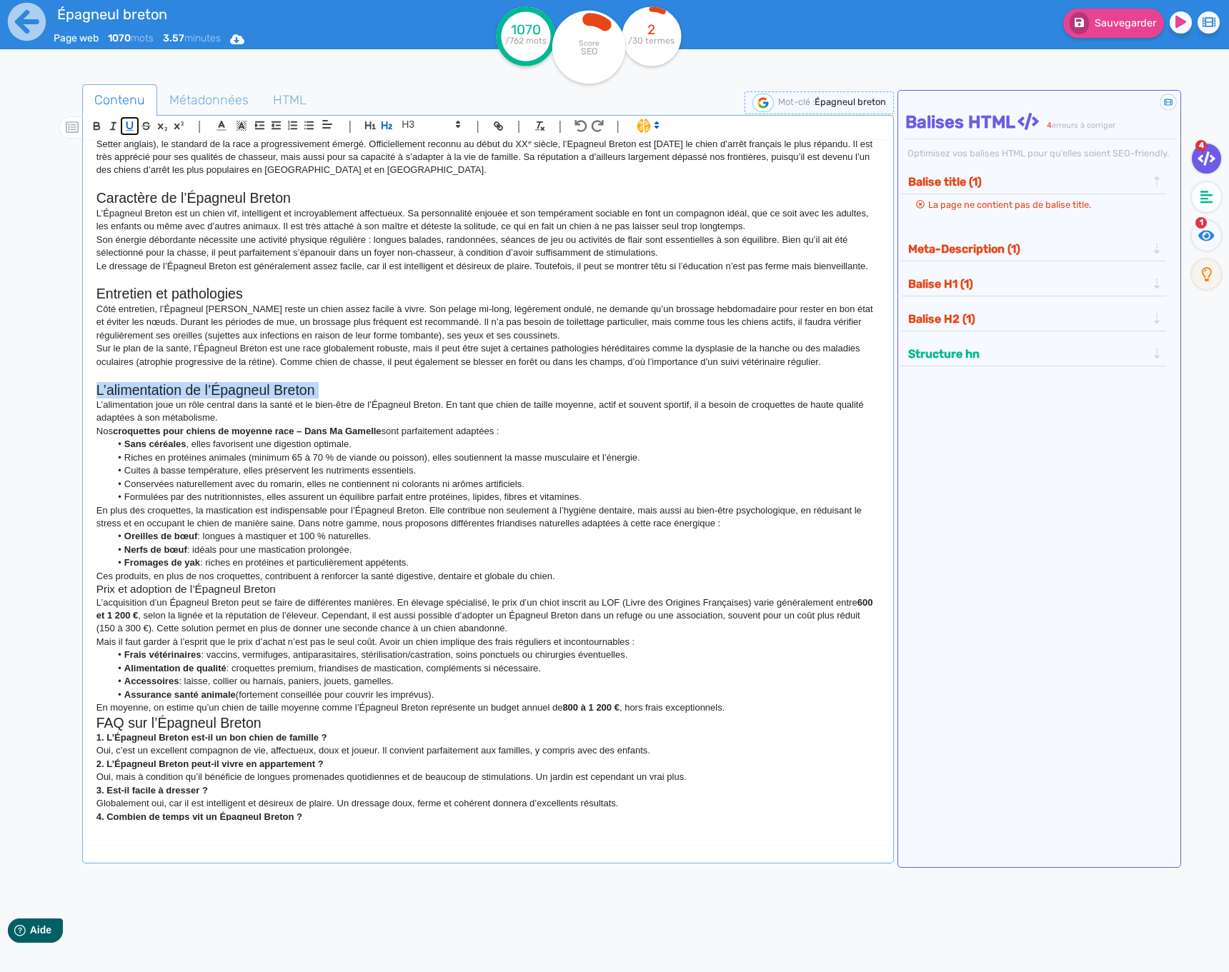
click at [127, 126] on icon "button" at bounding box center [130, 125] width 6 height 6
click at [155, 302] on h2 "Entretien et pathologies" at bounding box center [487, 294] width 783 height 16
click at [156, 302] on h2 "Entretien et pathologies" at bounding box center [487, 294] width 783 height 16
click at [128, 130] on rect "button" at bounding box center [130, 130] width 8 height 1
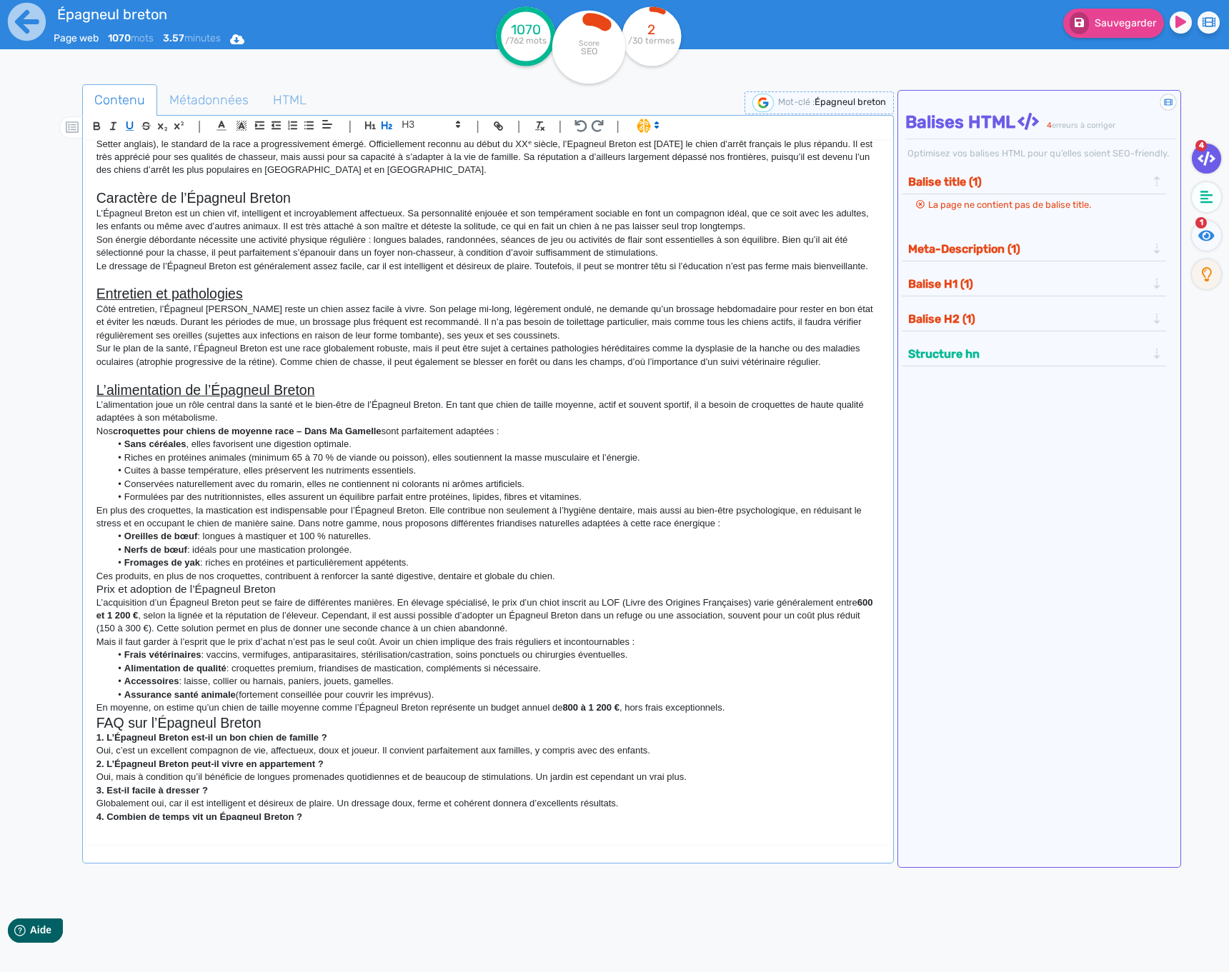
click at [151, 200] on h2 "Caractère de l’Épagneul Breton" at bounding box center [487, 198] width 783 height 16
click at [134, 128] on icon "button" at bounding box center [130, 126] width 12 height 12
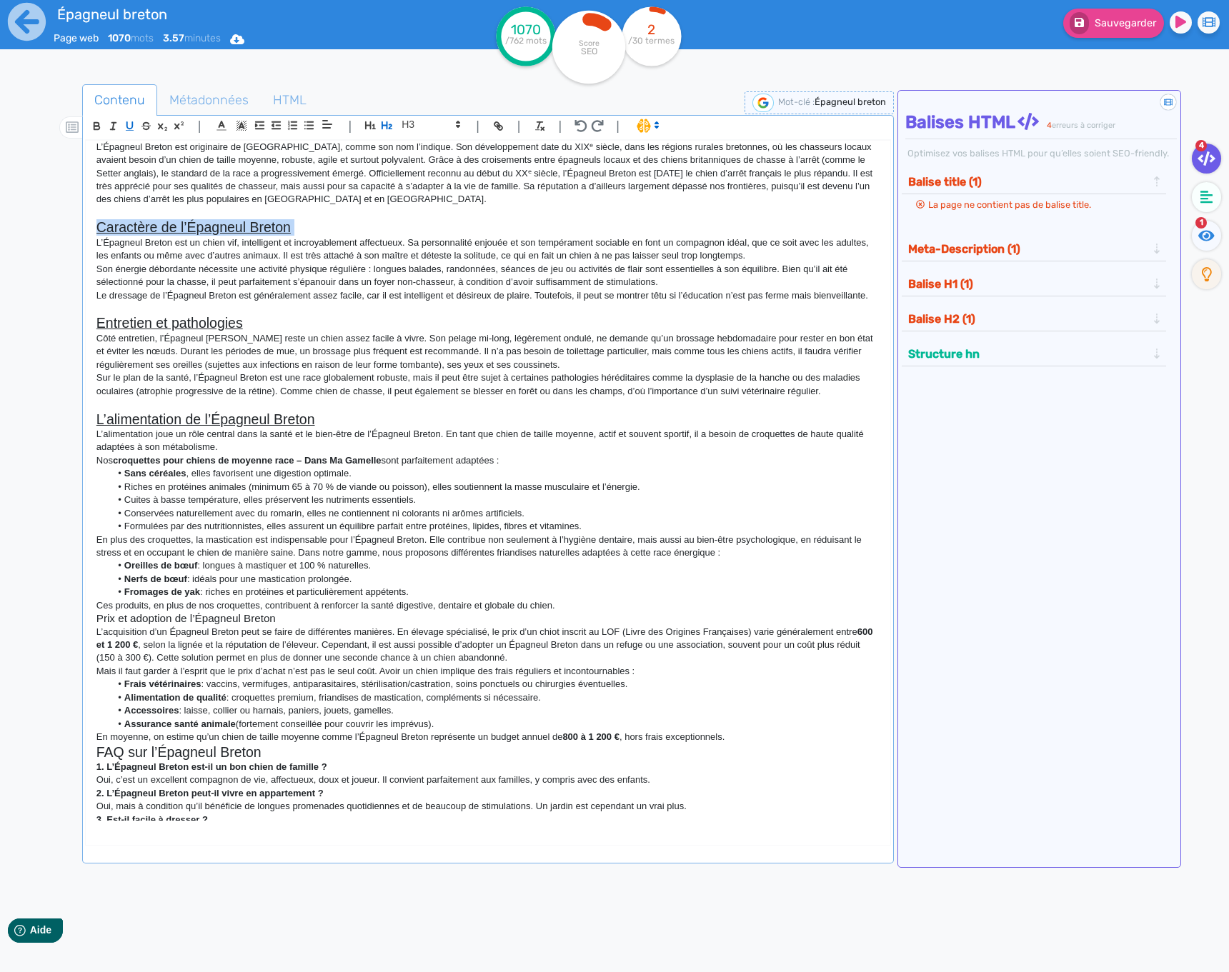
scroll to position [0, 0]
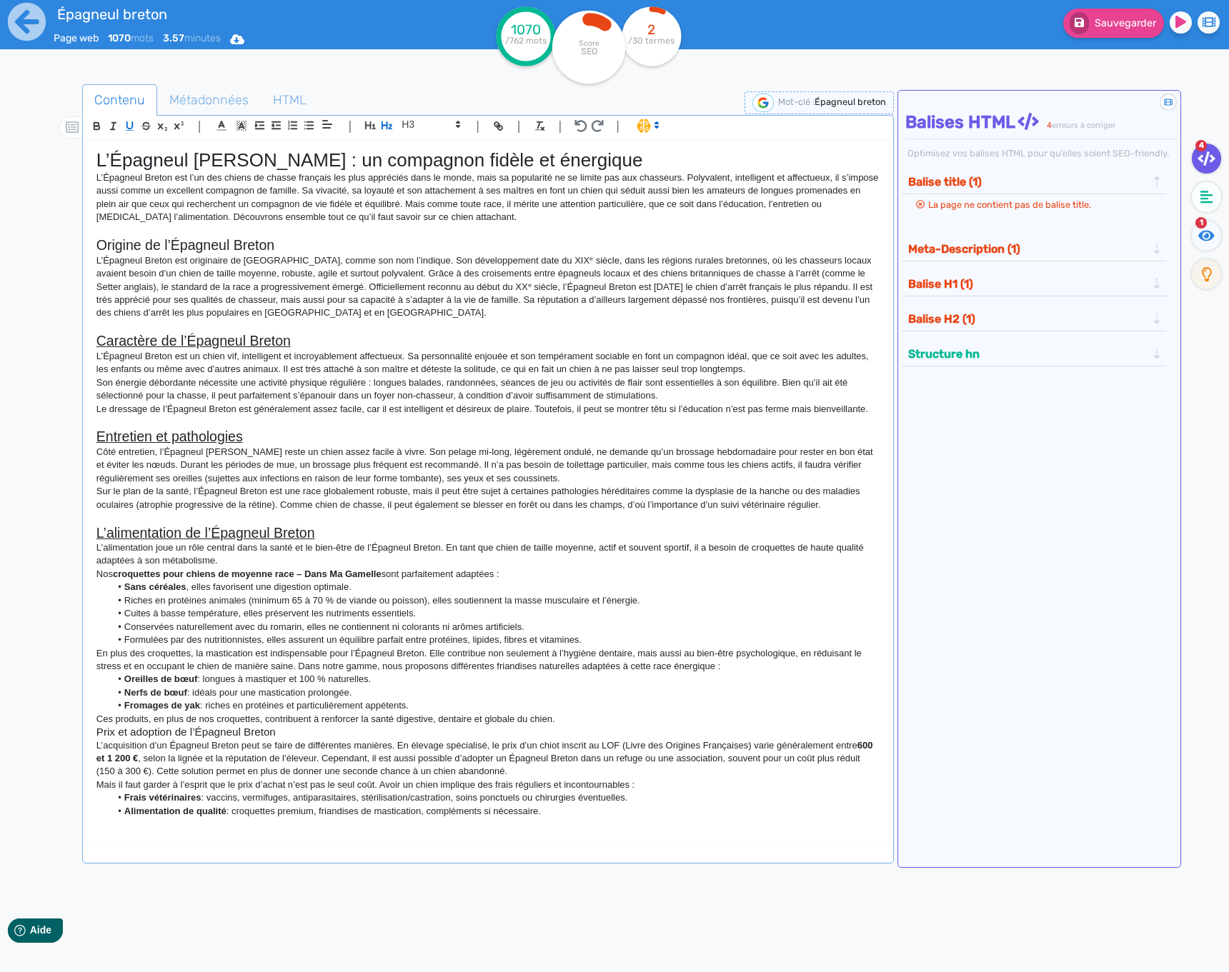
click at [148, 245] on h2 "Origine de l’Épagneul Breton" at bounding box center [487, 245] width 783 height 16
click at [129, 129] on icon "button" at bounding box center [130, 125] width 6 height 6
click at [227, 384] on p "Son énergie débordante nécessite une activité physique régulière : longues bala…" at bounding box center [487, 389] width 783 height 26
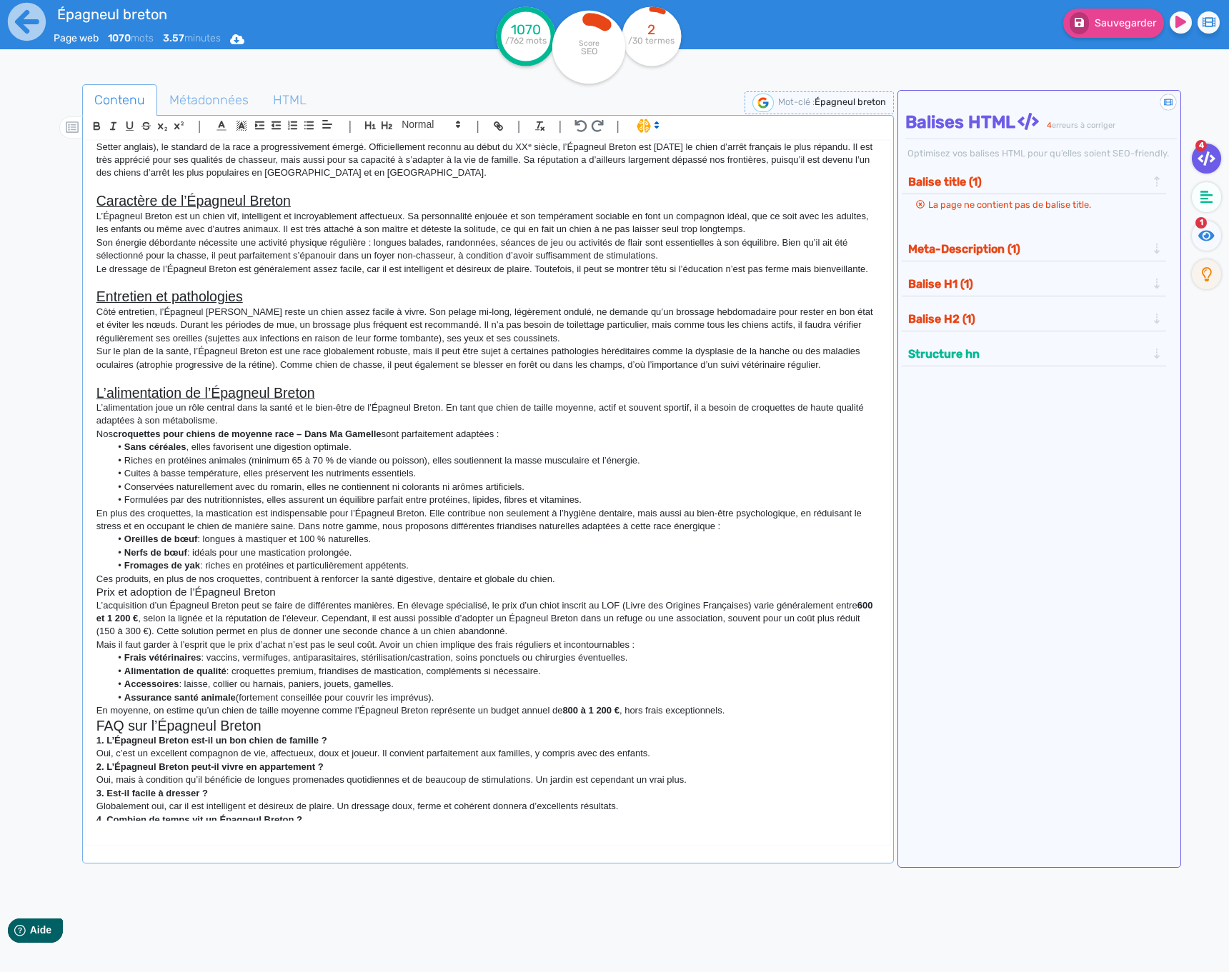
scroll to position [206, 0]
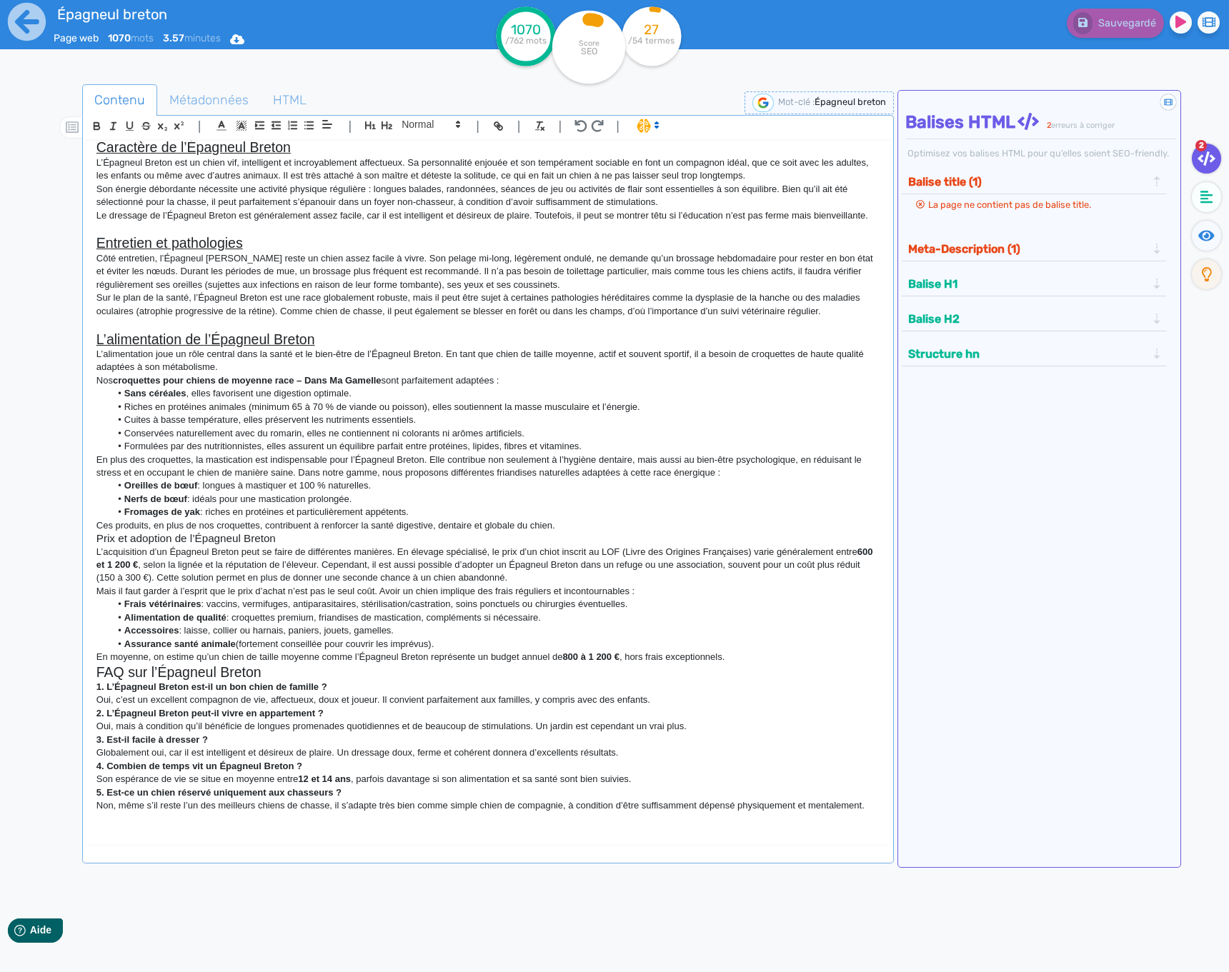
click at [566, 528] on p "Ces produits, en plus de nos croquettes, contribuent à renforcer la santé diges…" at bounding box center [487, 525] width 783 height 13
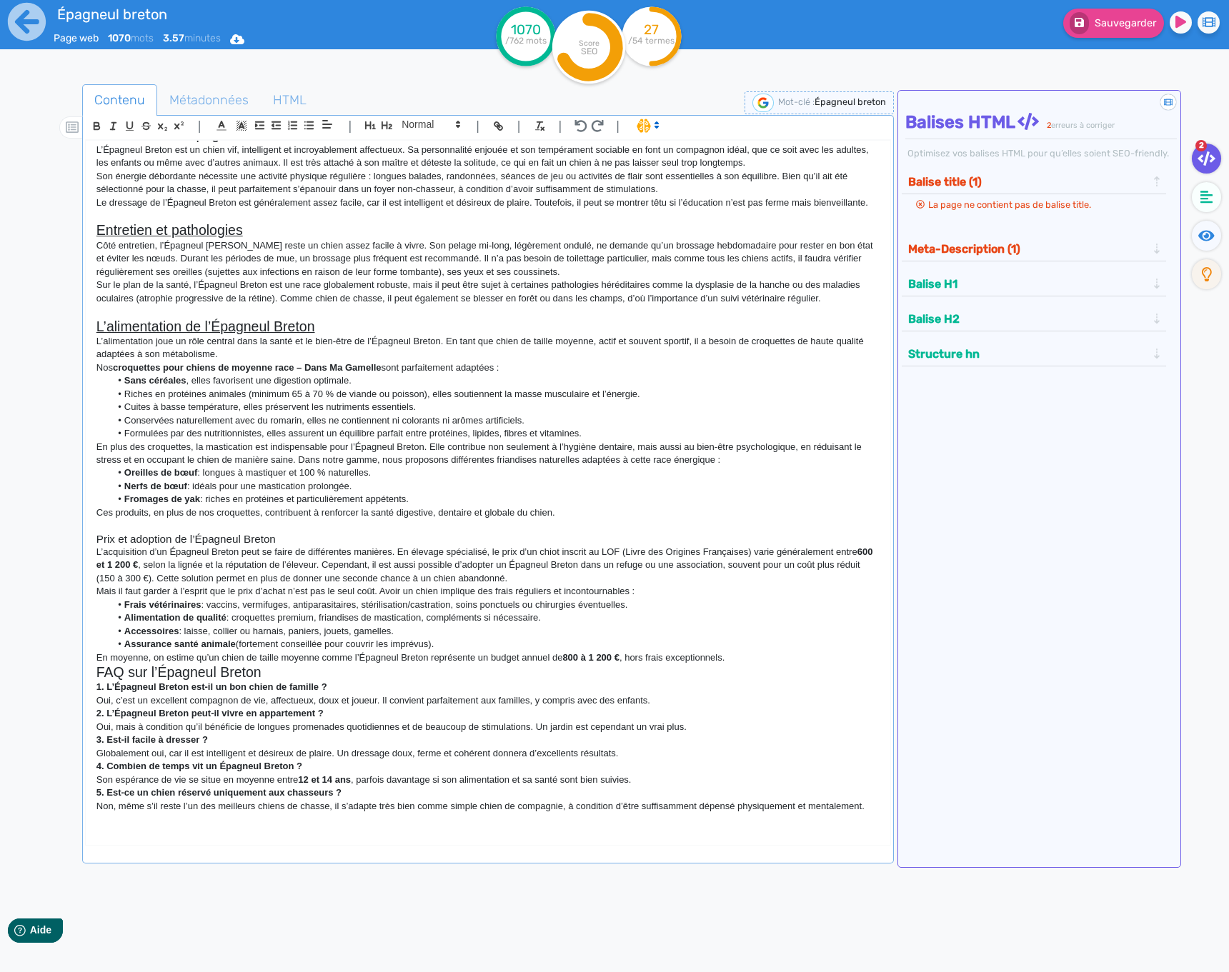
click at [218, 546] on h3 "Prix et adoption de l’Épagneul Breton" at bounding box center [487, 539] width 783 height 13
click at [219, 546] on h3 "Prix et adoption de l’Épagneul Breton" at bounding box center [487, 539] width 783 height 13
click at [389, 120] on icon "button" at bounding box center [387, 125] width 12 height 12
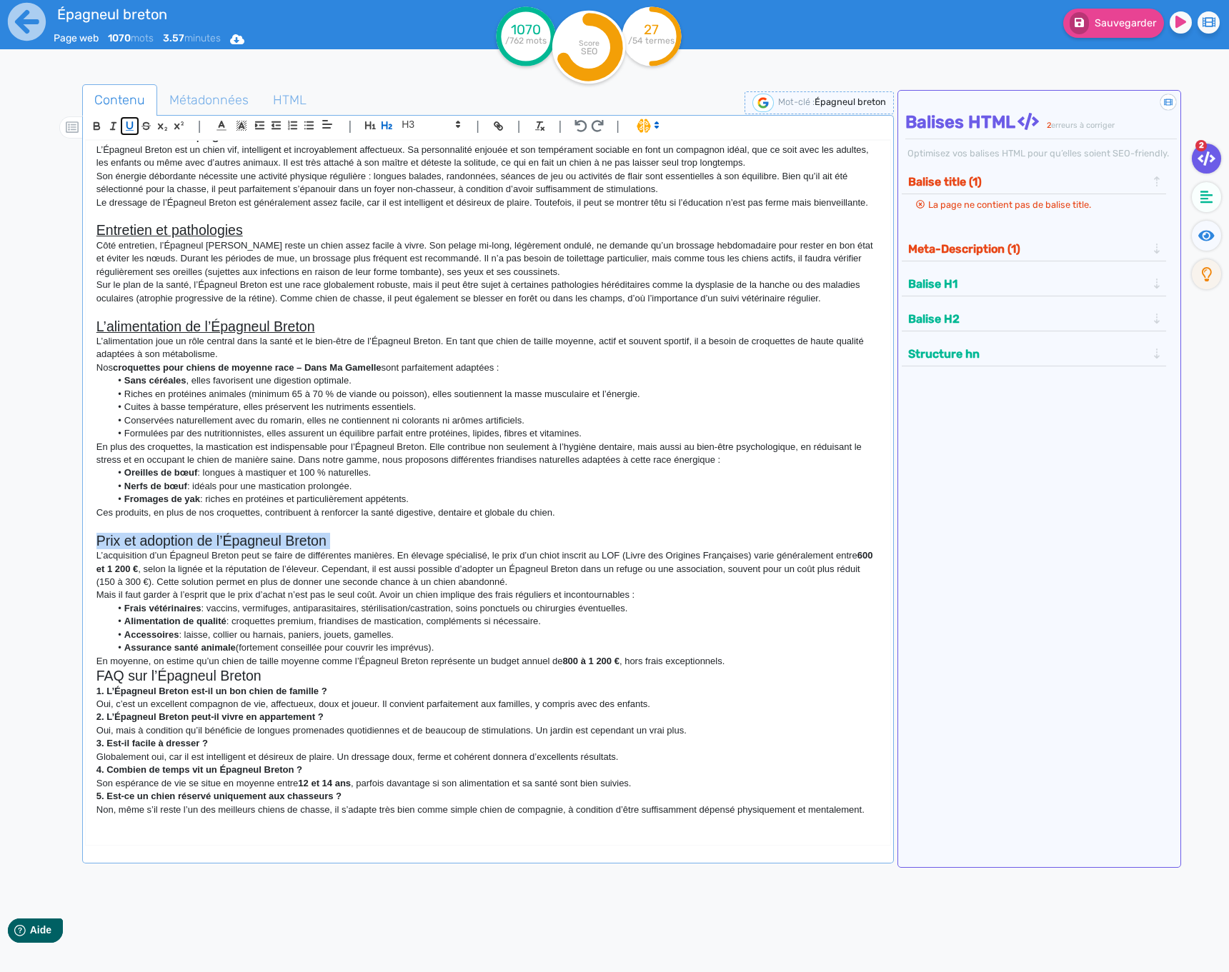
click at [132, 124] on icon "button" at bounding box center [130, 125] width 6 height 6
click at [386, 532] on p at bounding box center [487, 525] width 783 height 13
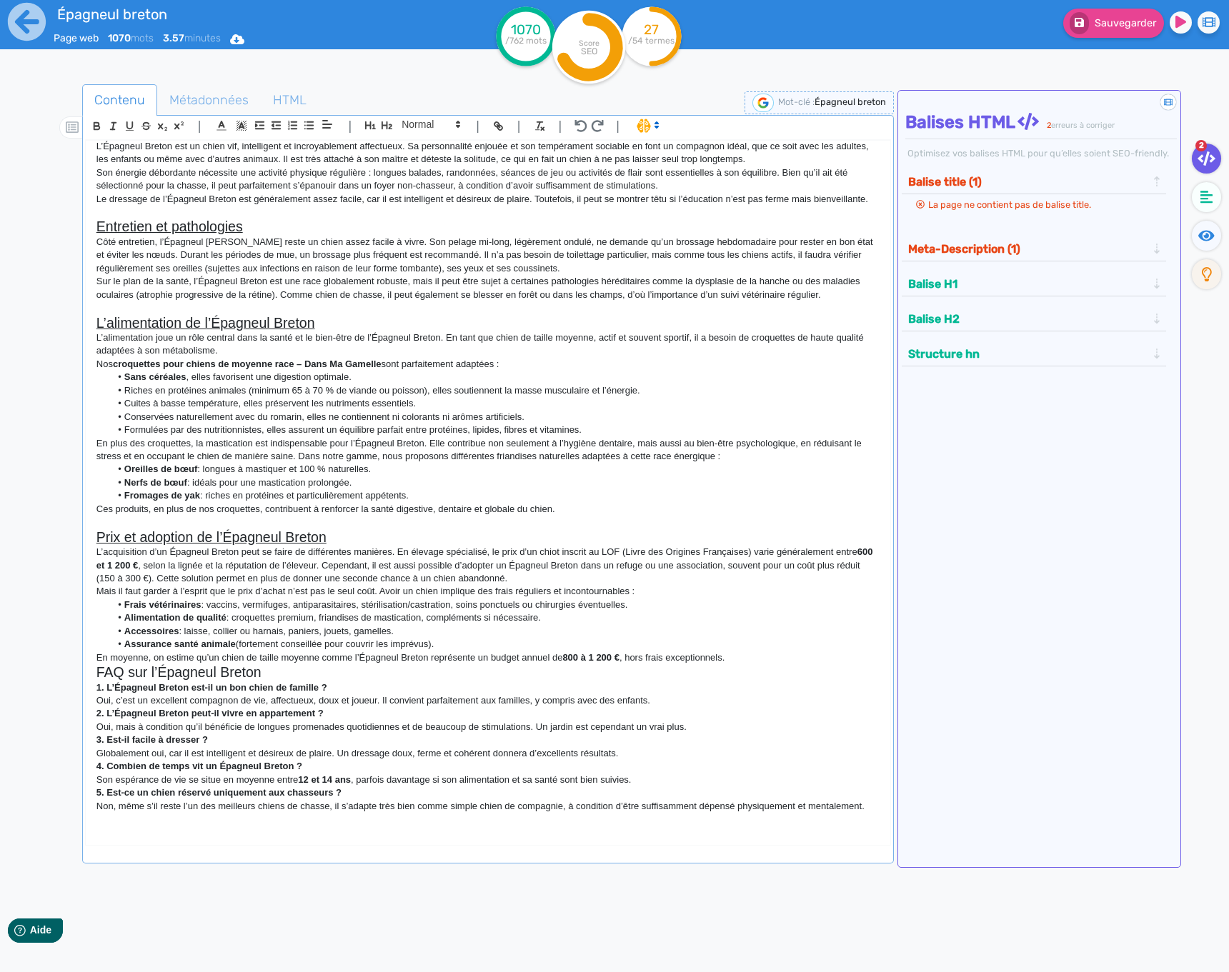
click at [737, 655] on p "En moyenne, on estime qu’un chien de taille moyenne comme l’Épagneul Breton rep…" at bounding box center [487, 657] width 783 height 13
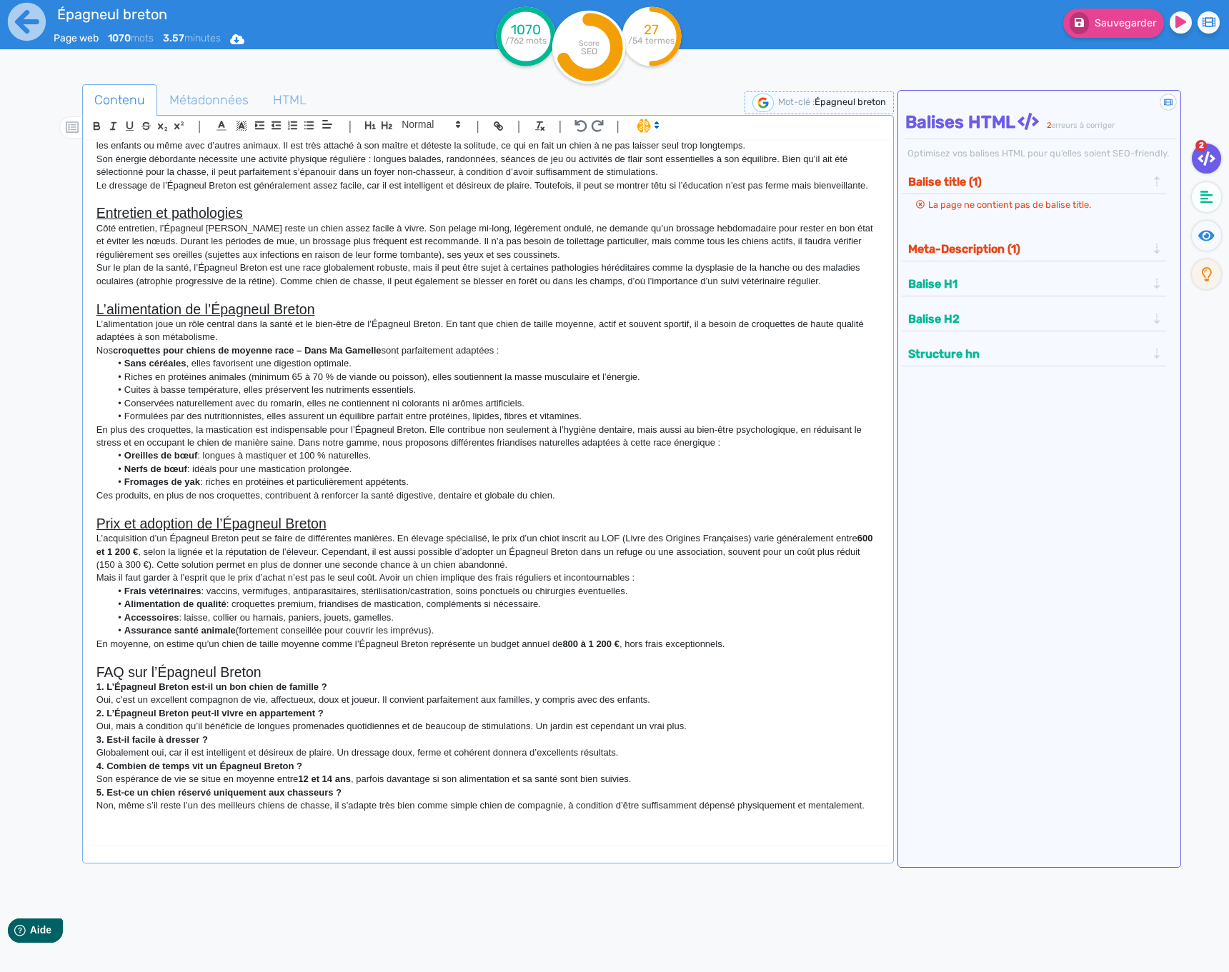
click at [231, 681] on h2 "FAQ sur l’Épagneul Breton" at bounding box center [487, 672] width 783 height 16
click at [128, 129] on icon "button" at bounding box center [130, 125] width 6 height 6
click at [390, 624] on li "Accessoires : laisse, collier ou harnais, paniers, jouets, gamelles." at bounding box center [494, 617] width 769 height 13
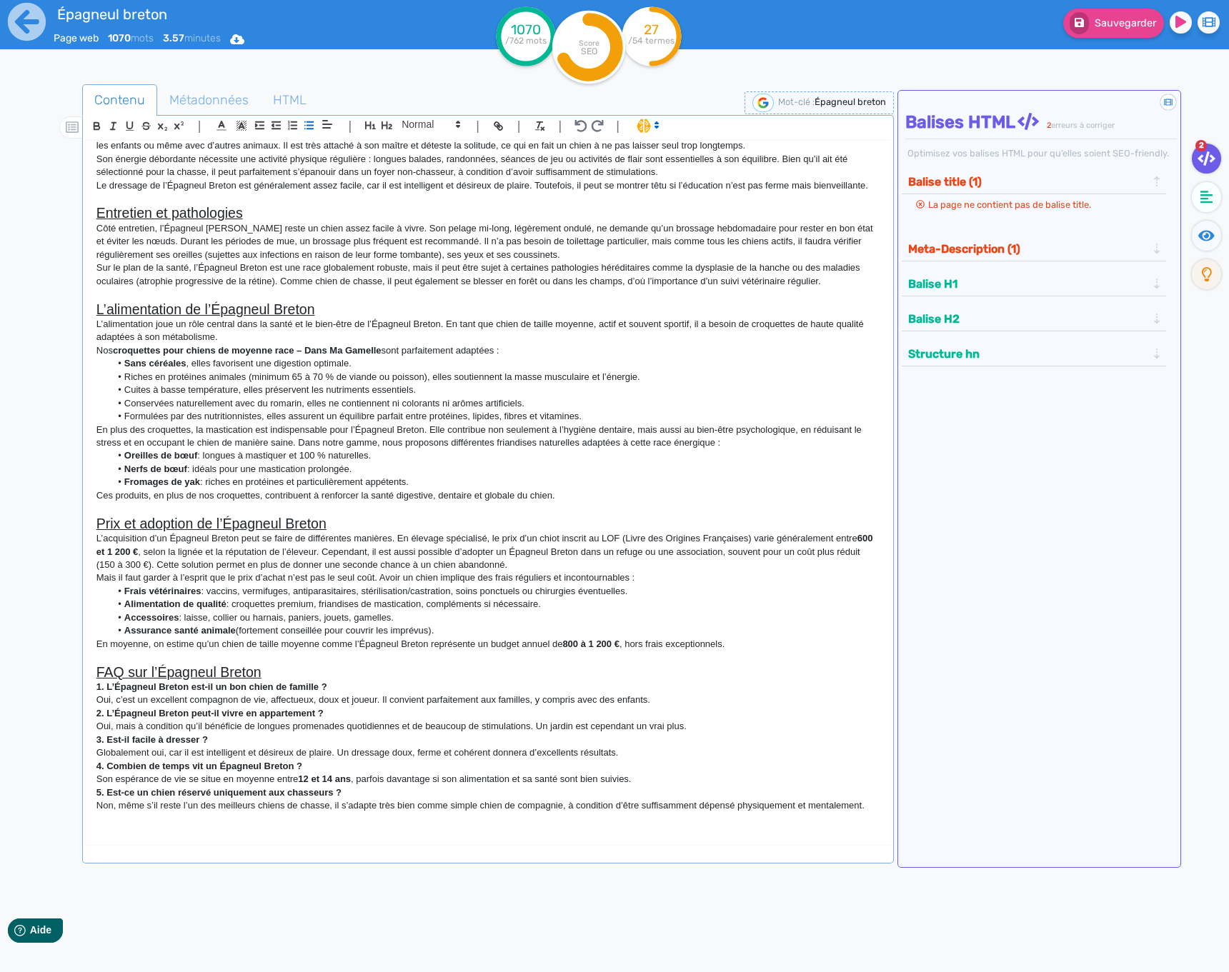
click at [784, 651] on p "En moyenne, on estime qu’un chien de taille moyenne comme l’Épagneul Breton rep…" at bounding box center [487, 644] width 783 height 13
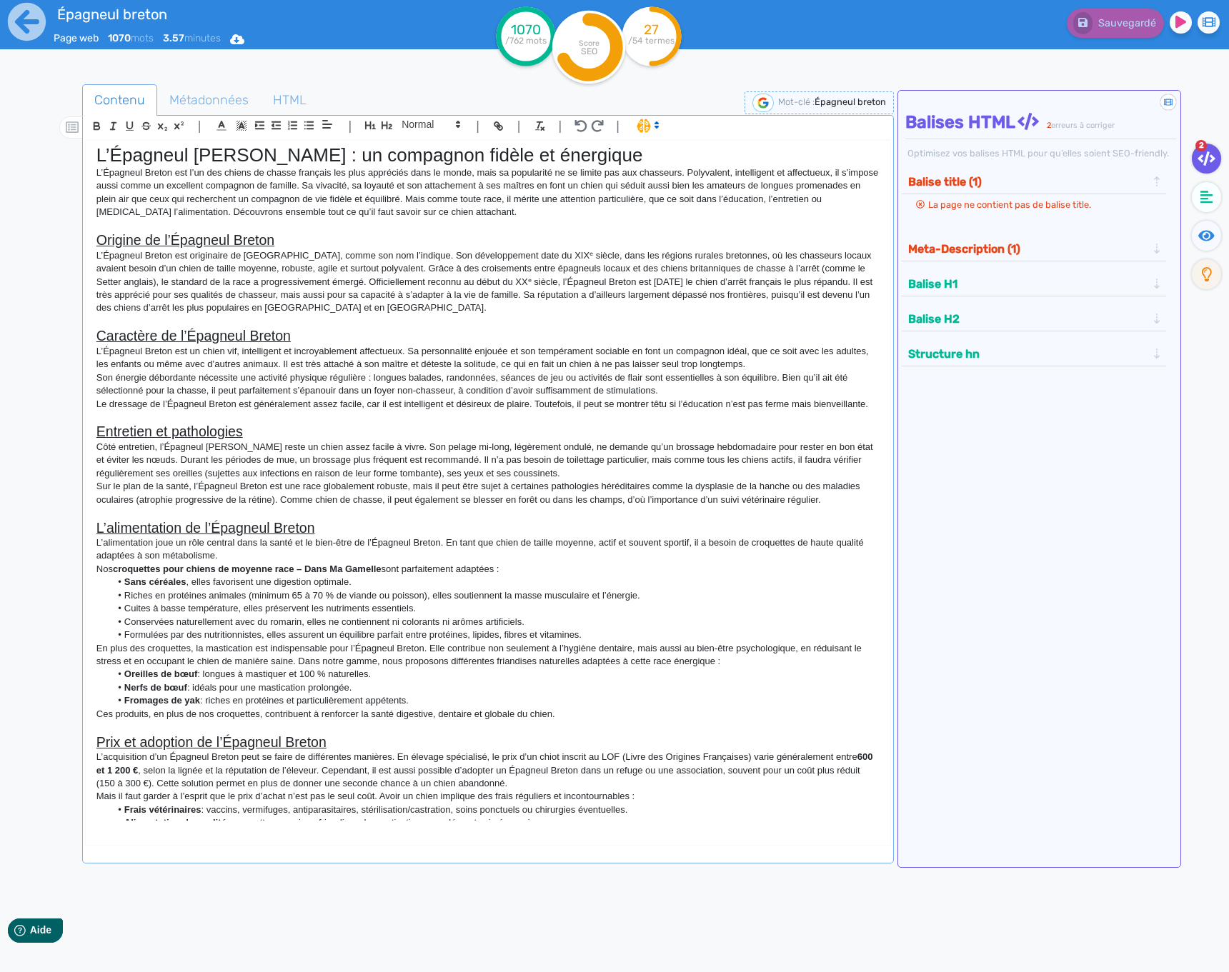
scroll to position [0, 0]
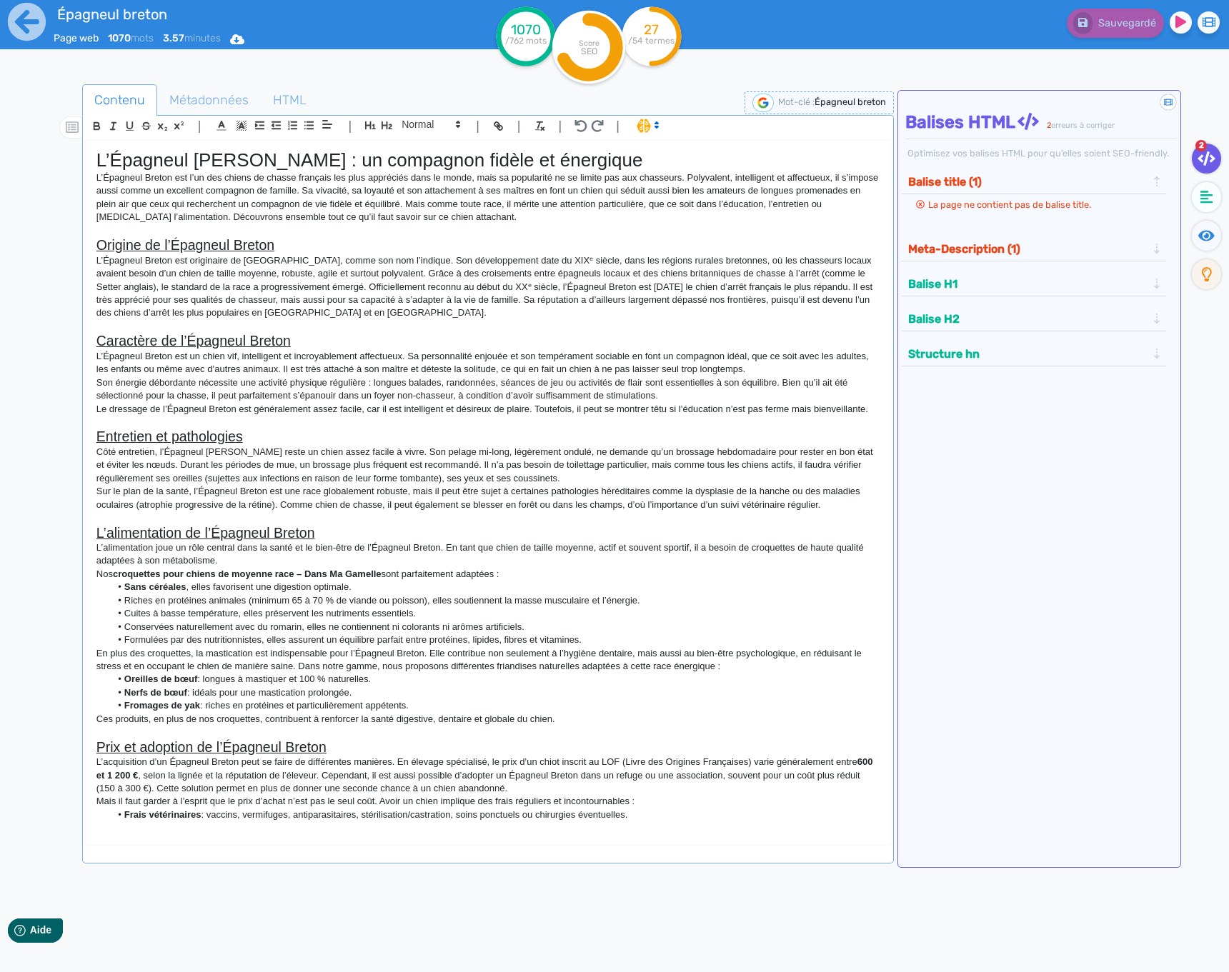
click at [309, 579] on strong "croquettes pour chiens de moyenne race – Dans Ma Gamelle" at bounding box center [247, 574] width 269 height 11
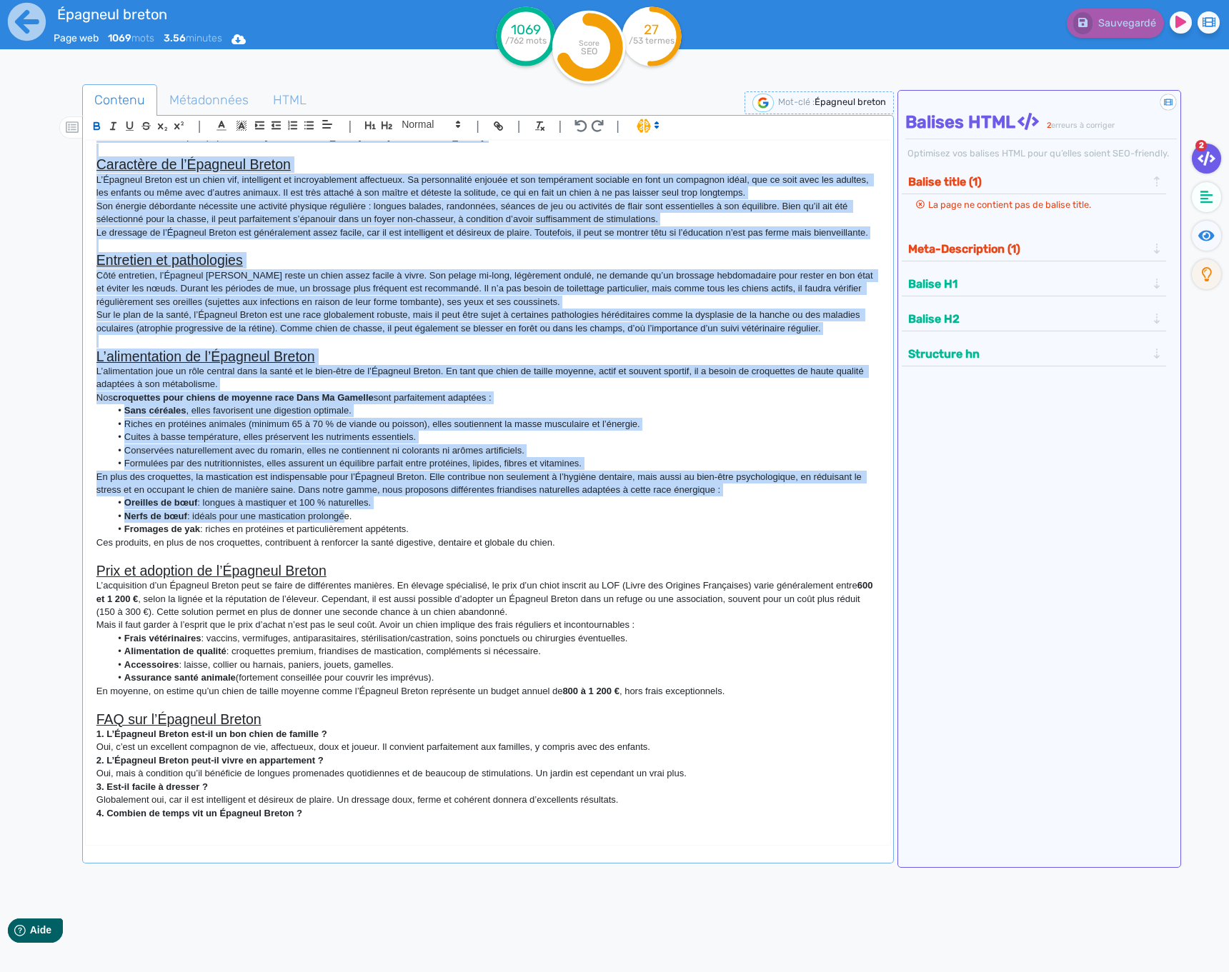
scroll to position [236, 0]
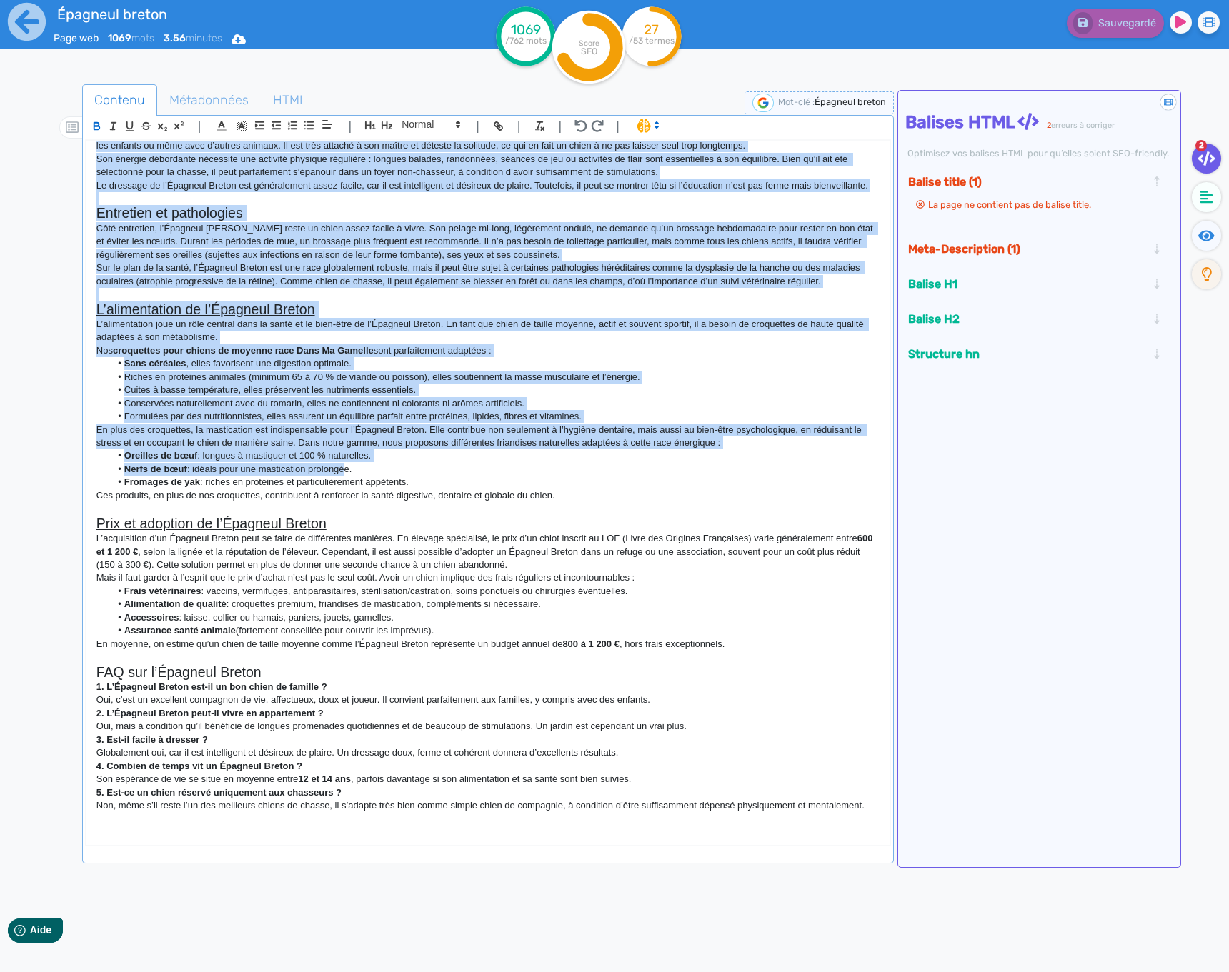
drag, startPoint x: 96, startPoint y: 163, endPoint x: 902, endPoint y: 862, distance: 1065.9
click at [904, 869] on div "Contenu Métadonnées HTML | | H3 H4 H5 H6 Normal | | | | L’Épagneul Breton : un …" at bounding box center [634, 572] width 1187 height 982
click at [96, 125] on icon "button" at bounding box center [97, 126] width 12 height 12
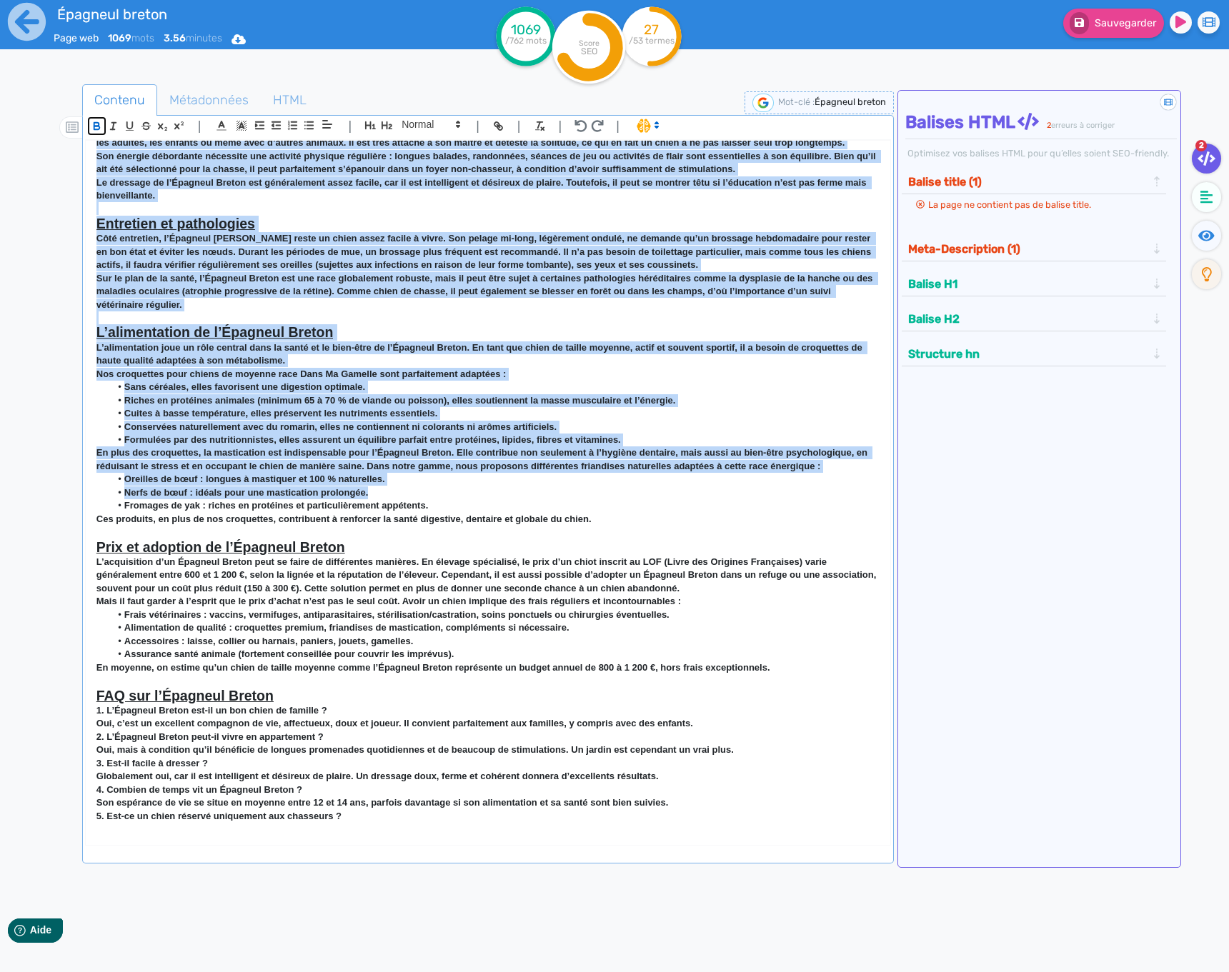
click at [96, 125] on icon "button" at bounding box center [97, 126] width 12 height 12
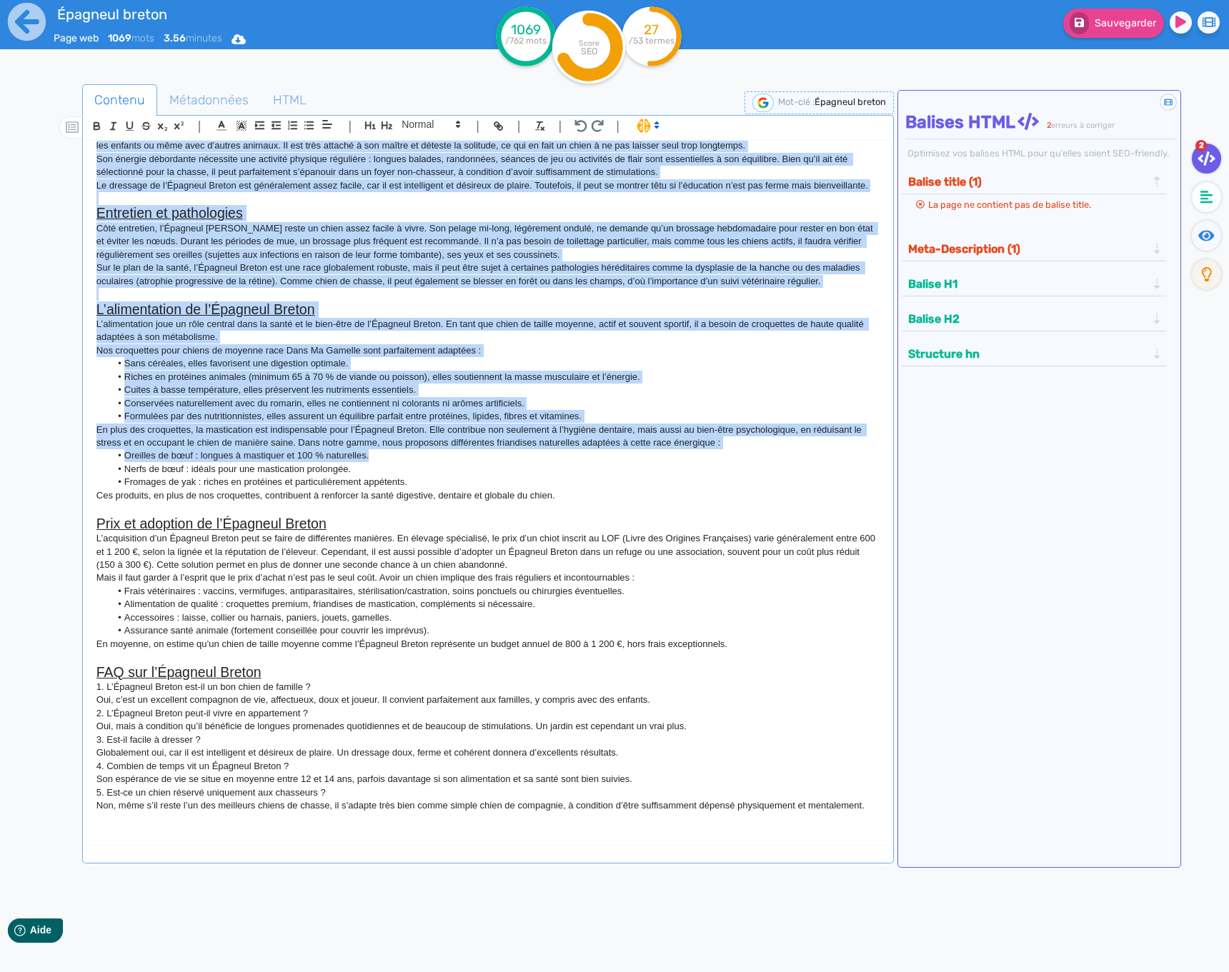
click at [396, 393] on li "Cuites à basse température, elles préservent les nutriments essentiels." at bounding box center [494, 390] width 769 height 13
drag, startPoint x: 98, startPoint y: 162, endPoint x: 887, endPoint y: 877, distance: 1065.1
click at [887, 877] on div "Contenu Métadonnées HTML | | H3 H4 H5 H6 Normal | | | | L’Épagneul Breton : un …" at bounding box center [488, 573] width 812 height 978
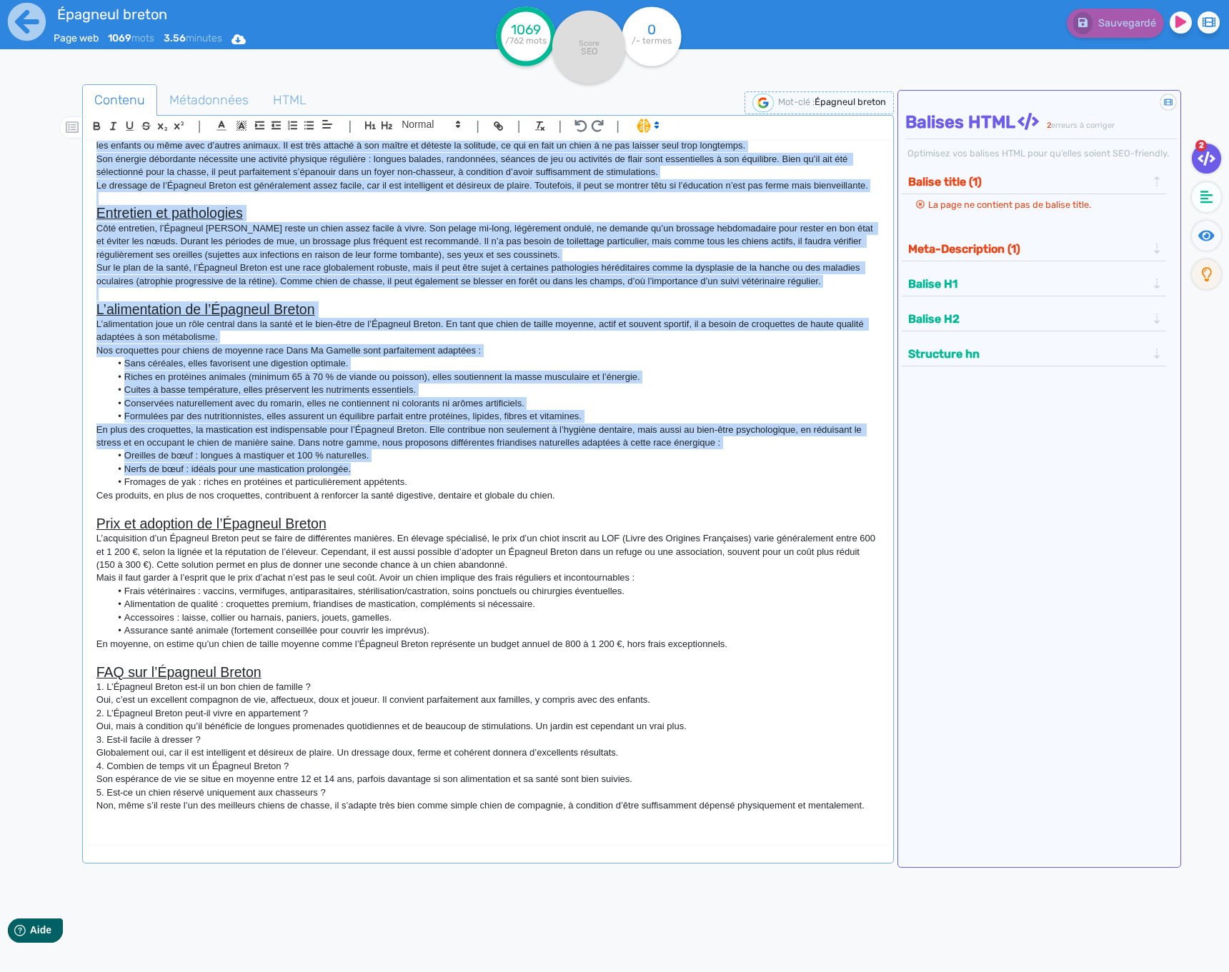
copy div "L’Ipsumdol Sitame : co adipiscin elitse do eiusmodte I’Utlabore Etdolo mag a’en…"
